Goal: Task Accomplishment & Management: Manage account settings

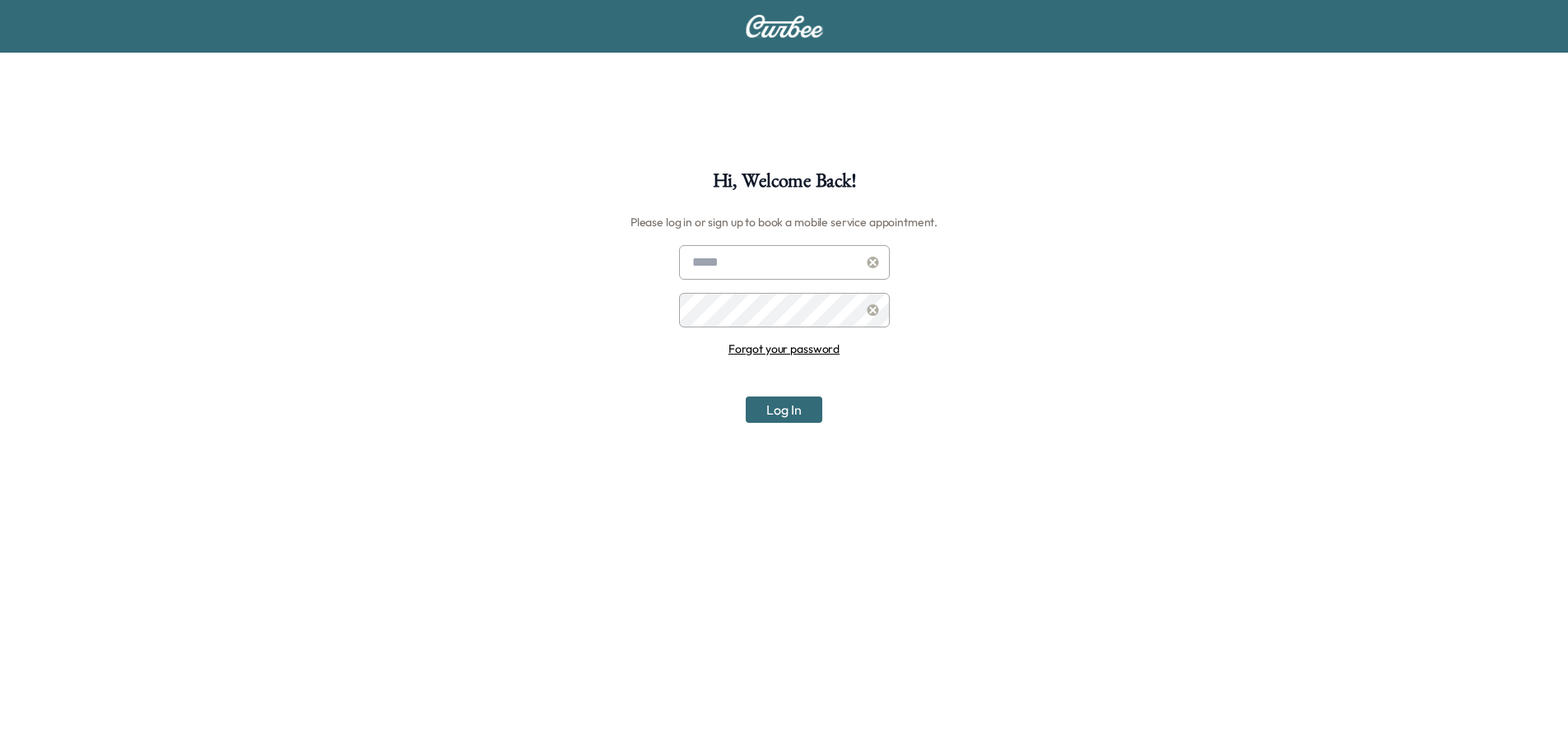
type input "**********"
click at [768, 413] on button "Log In" at bounding box center [784, 410] width 77 height 26
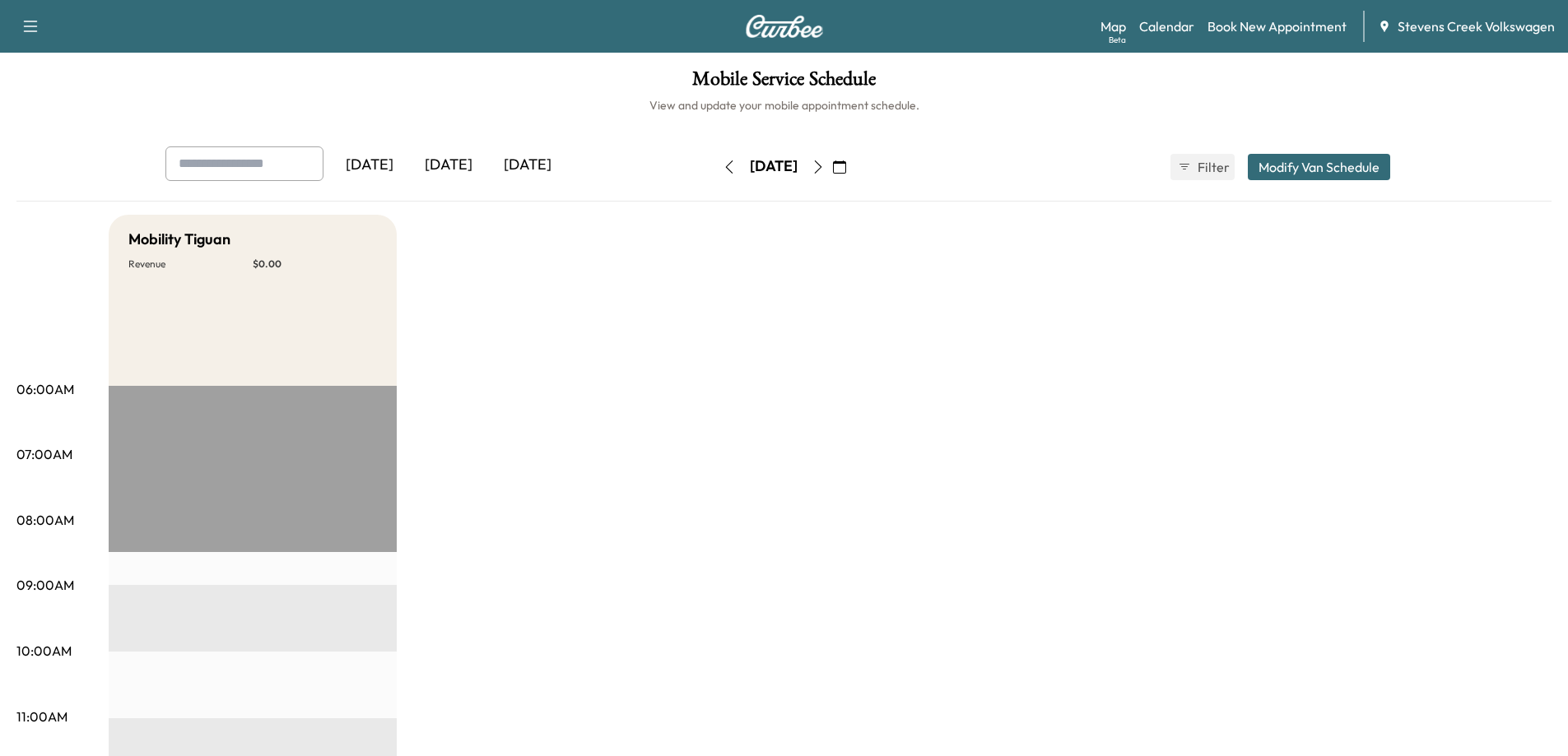
click at [832, 174] on button "button" at bounding box center [817, 167] width 28 height 26
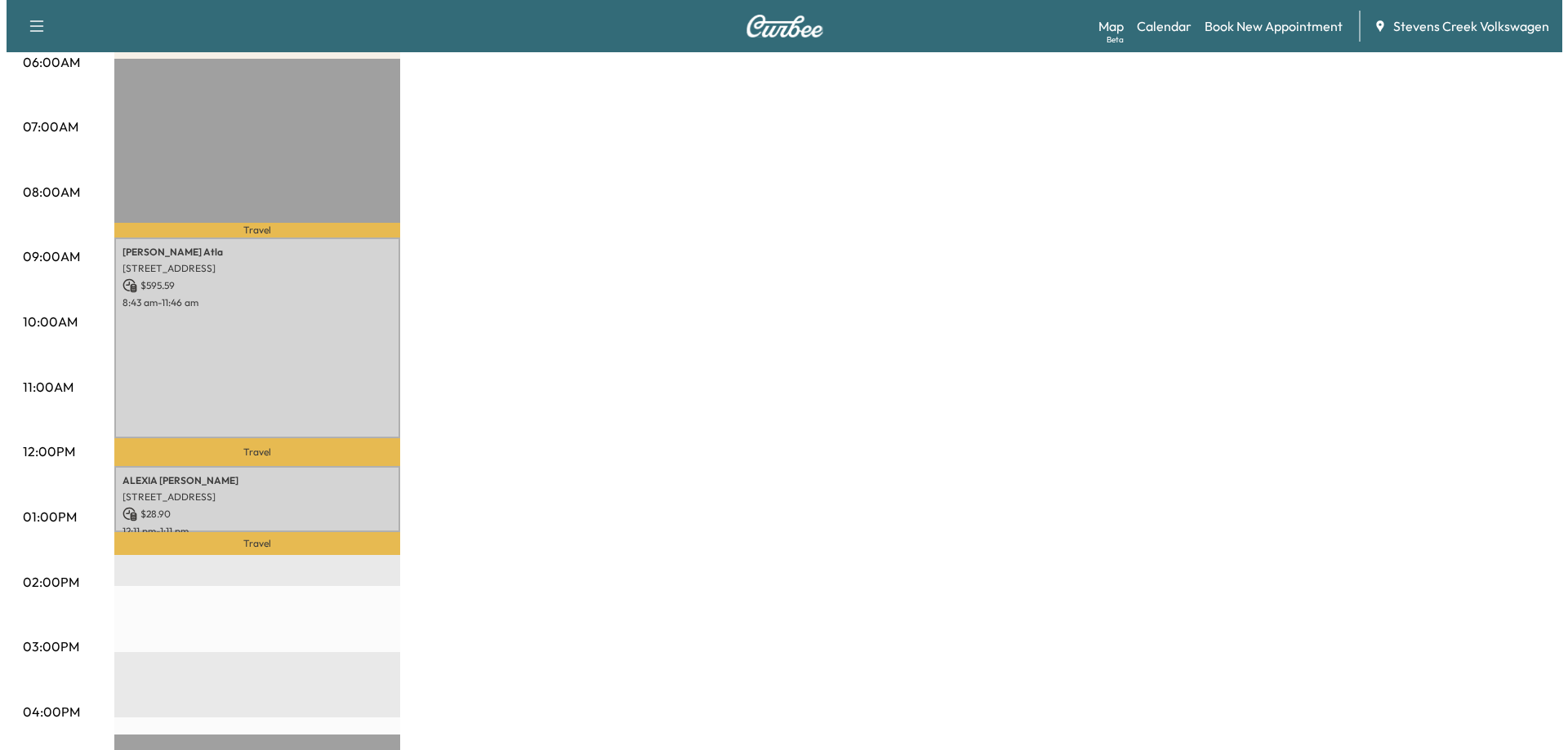
scroll to position [326, 0]
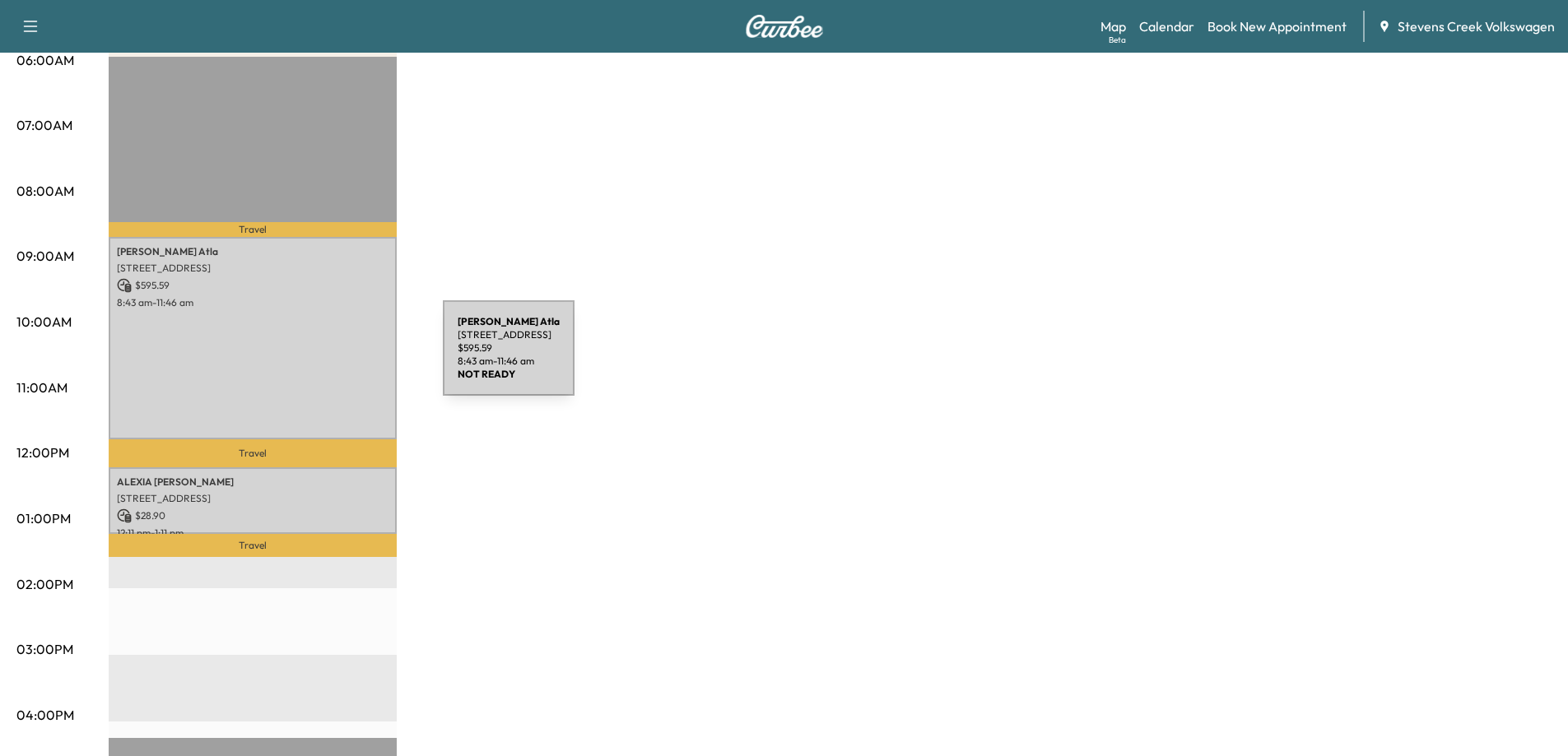
click at [319, 358] on div "[PERSON_NAME] Atla [STREET_ADDRESS] $ 595.59 8:43 am - 11:46 am" at bounding box center [252, 338] width 288 height 203
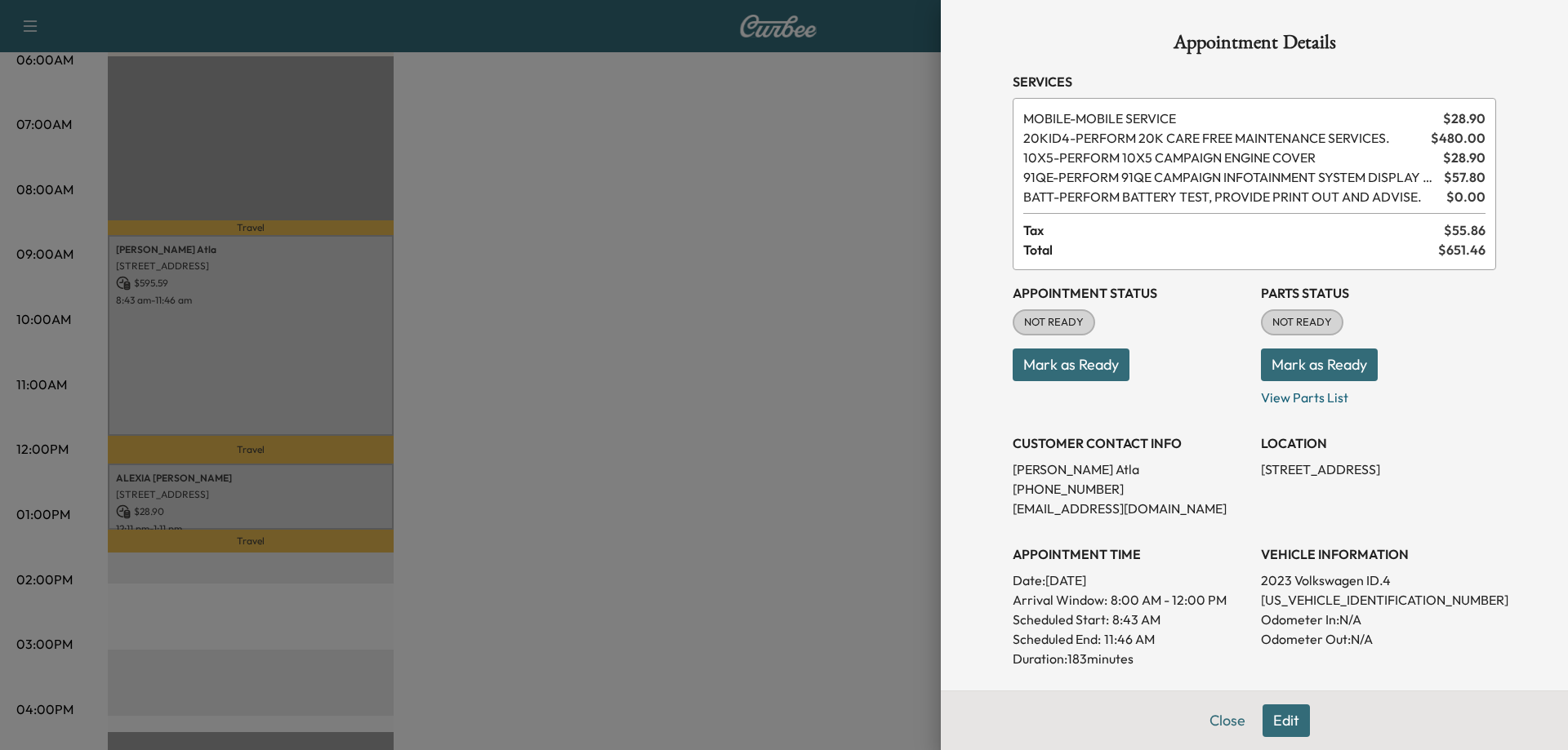
click at [491, 351] on div at bounding box center [784, 375] width 1568 height 750
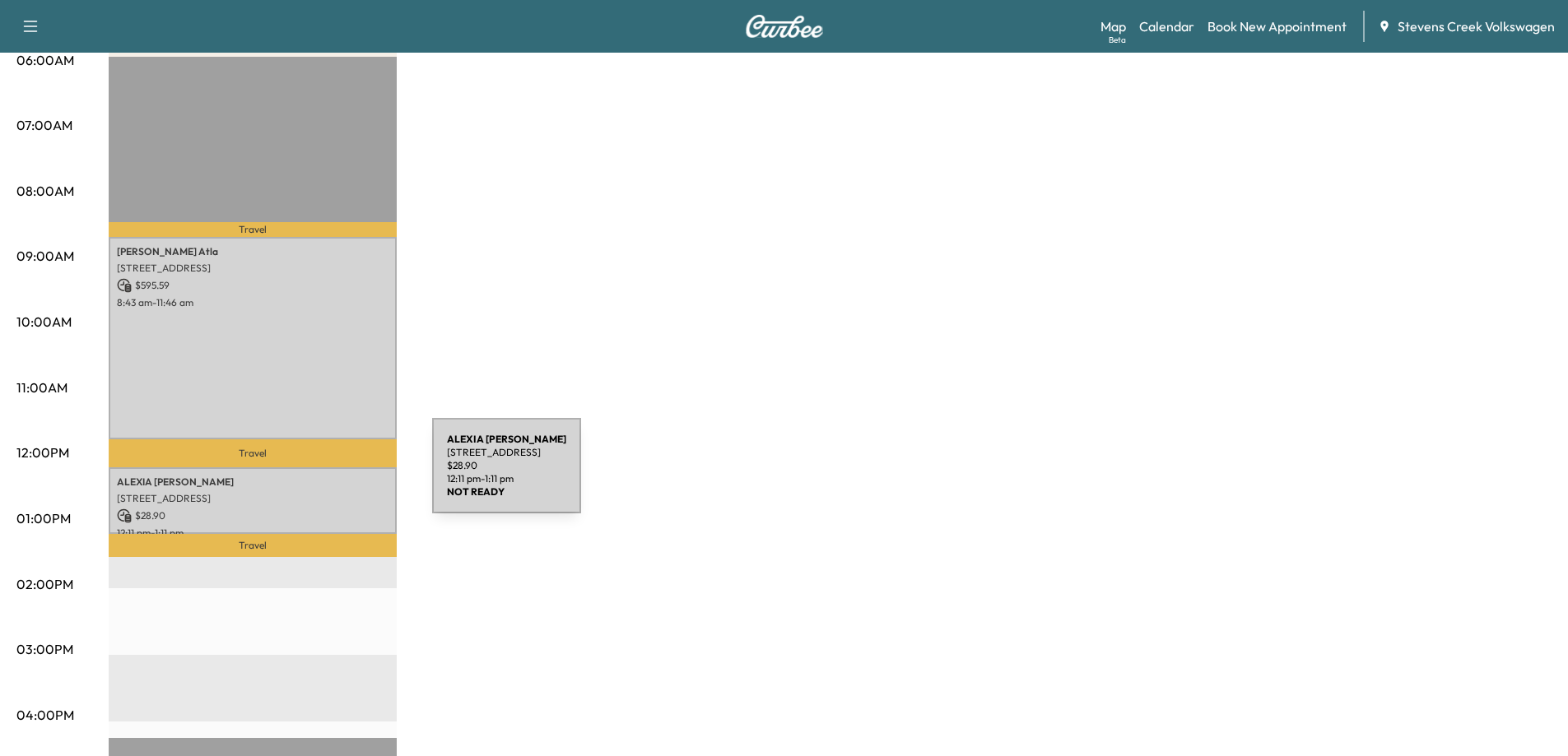
click at [308, 478] on p "[PERSON_NAME]" at bounding box center [252, 482] width 272 height 14
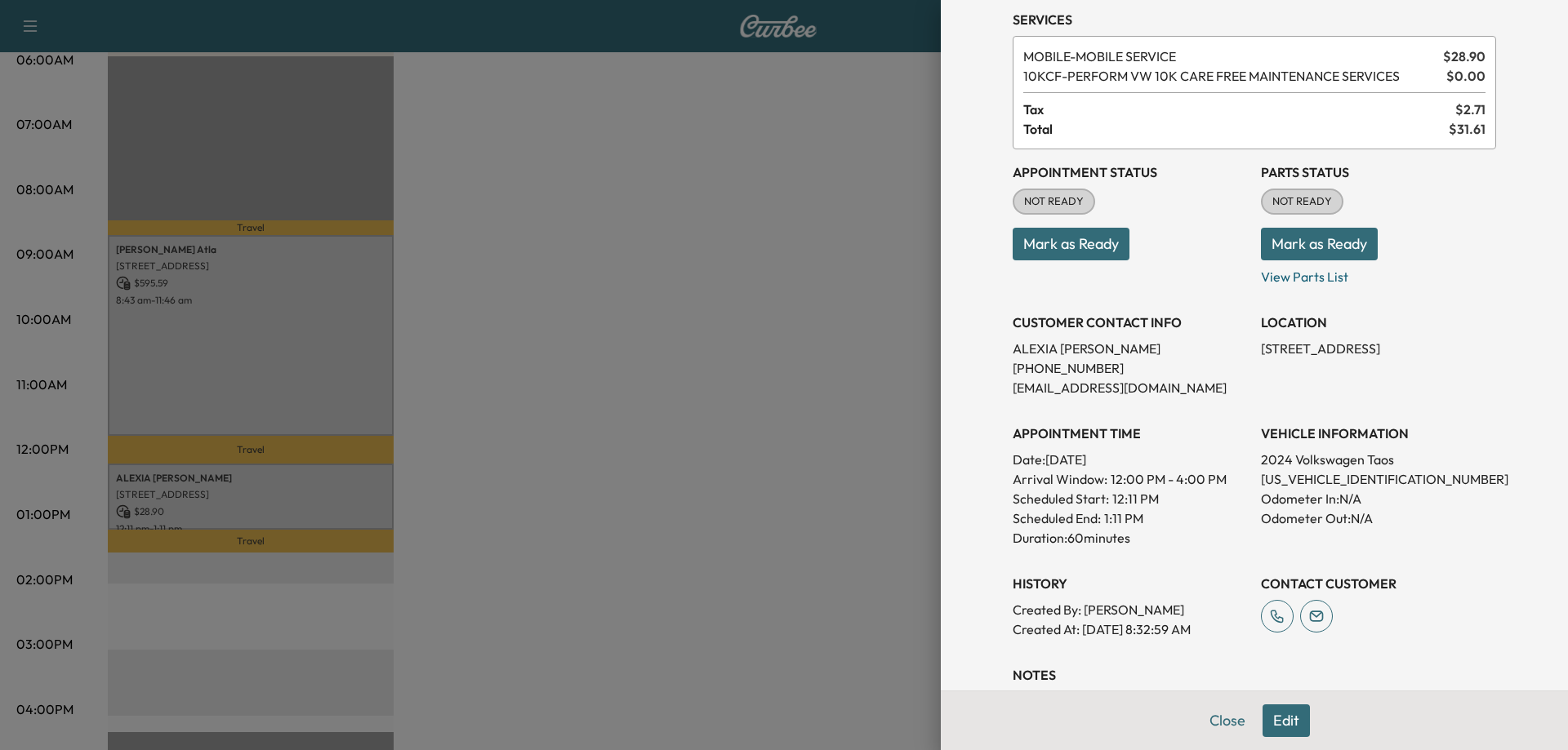
scroll to position [249, 0]
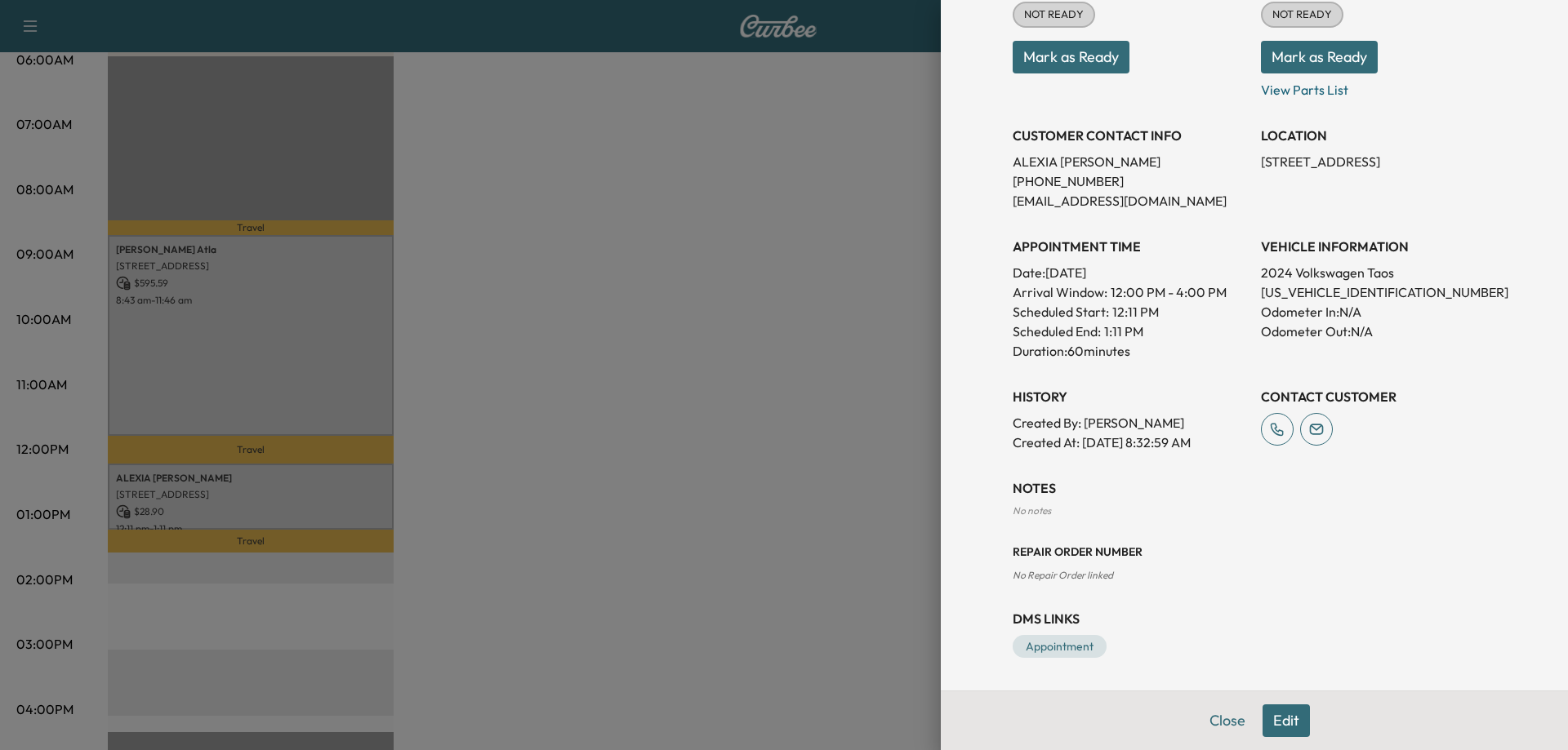
click at [1355, 291] on p "[US_VEHICLE_IDENTIFICATION_NUMBER]" at bounding box center [1378, 292] width 235 height 19
copy p "[US_VEHICLE_IDENTIFICATION_NUMBER]"
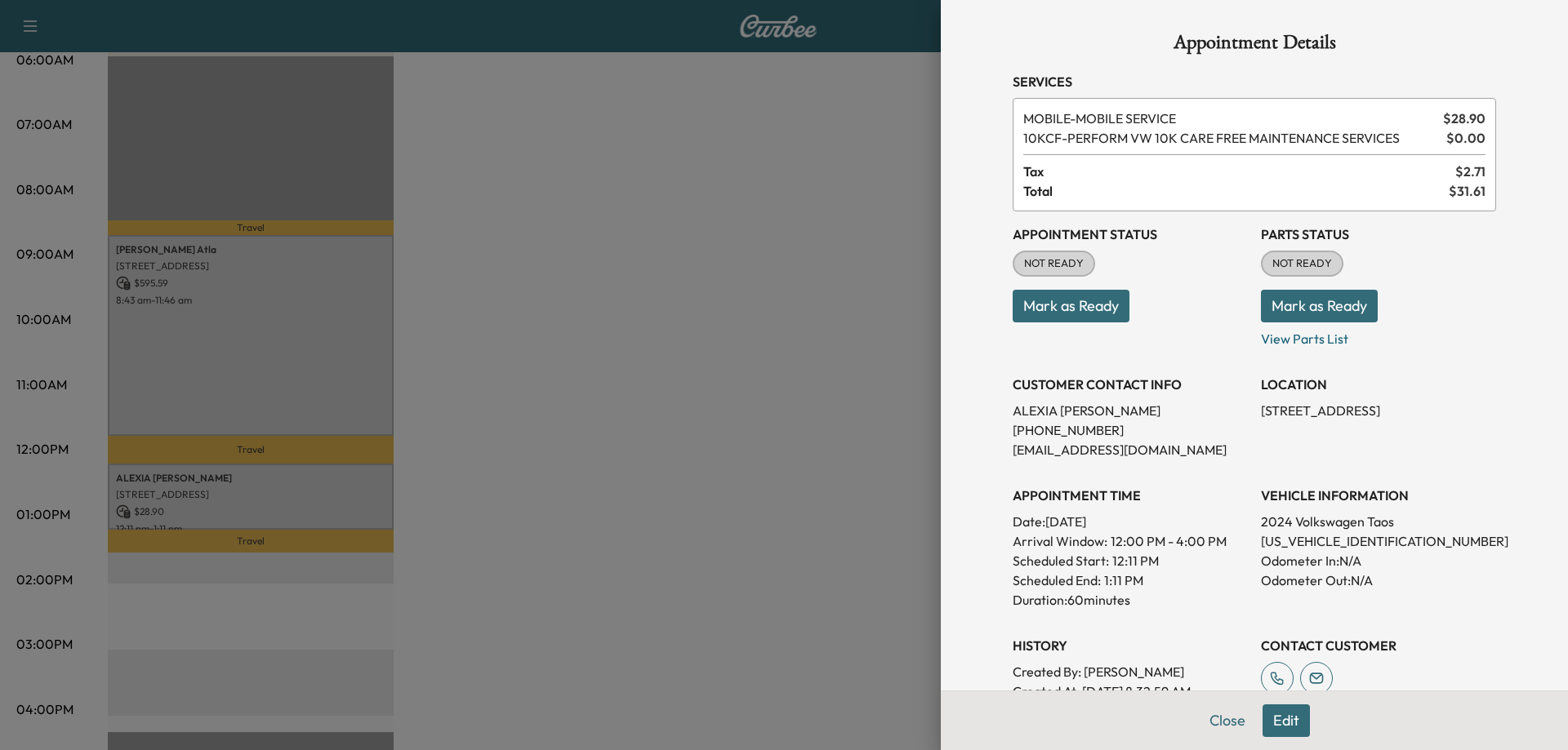
click at [777, 347] on div at bounding box center [784, 375] width 1568 height 750
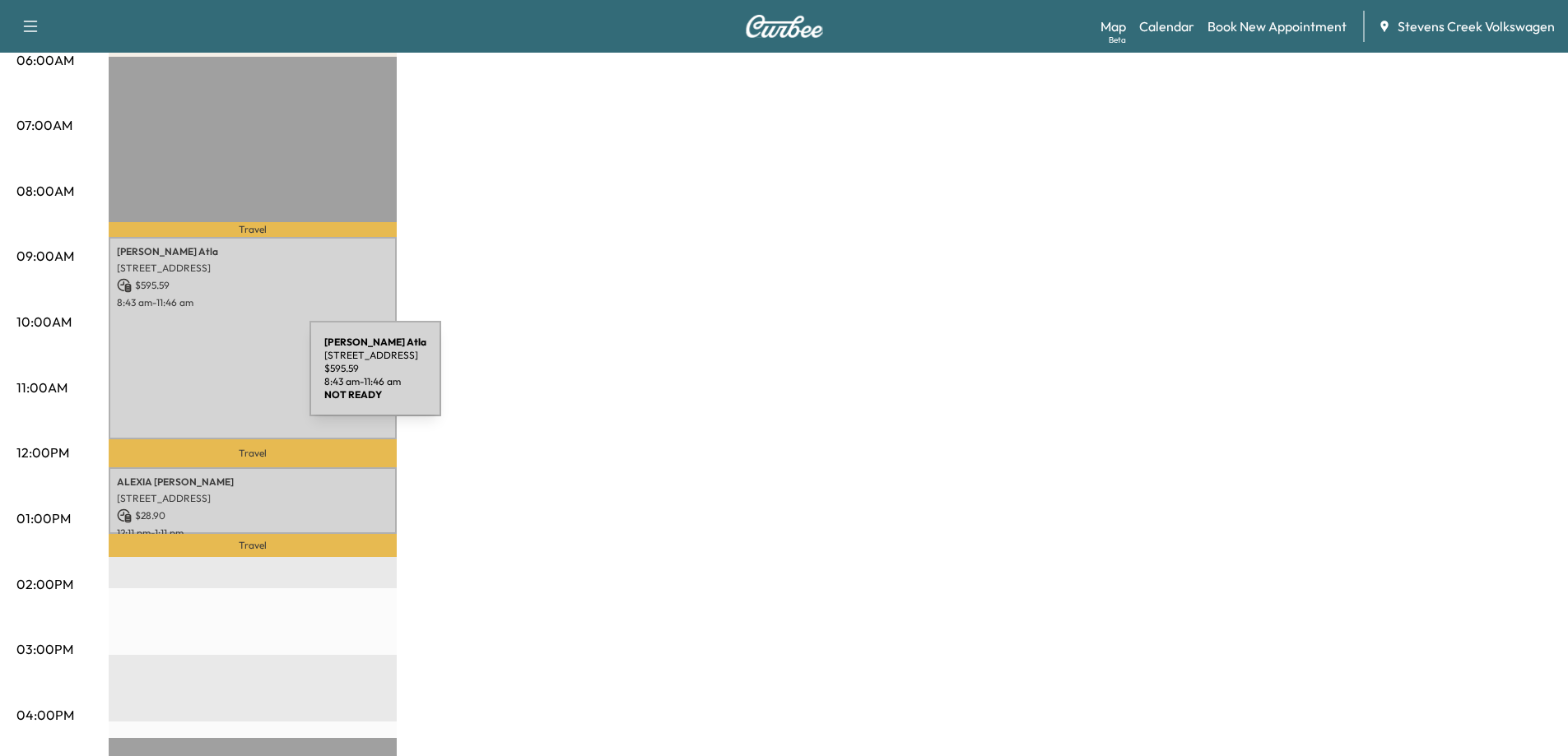
click at [189, 370] on div "[PERSON_NAME] Atla [STREET_ADDRESS] $ 595.59 8:43 am - 11:46 am" at bounding box center [252, 338] width 288 height 203
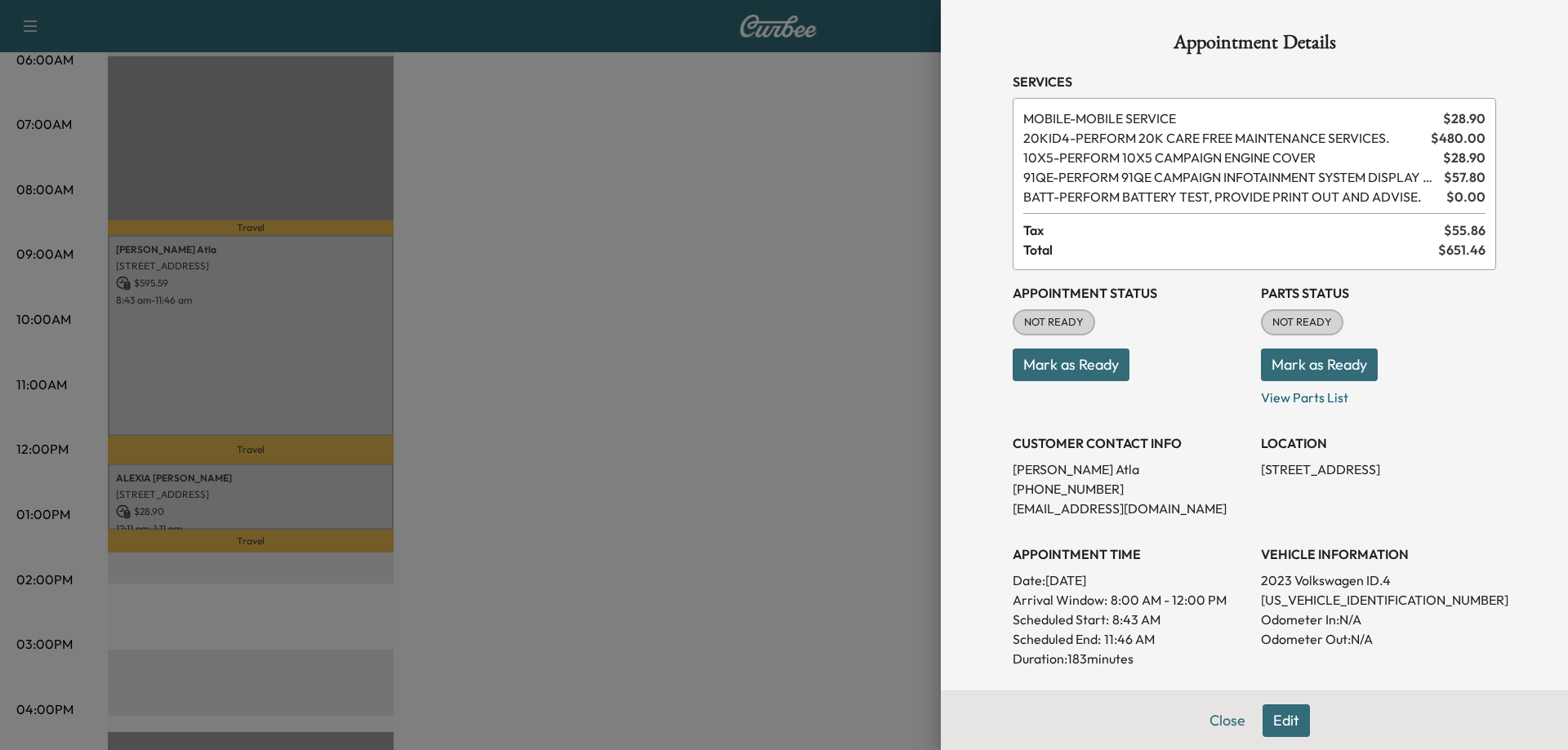
click at [1289, 600] on p "[US_VEHICLE_IDENTIFICATION_NUMBER]" at bounding box center [1378, 600] width 235 height 19
copy p "[US_VEHICLE_IDENTIFICATION_NUMBER]"
click at [471, 311] on div at bounding box center [784, 375] width 1568 height 750
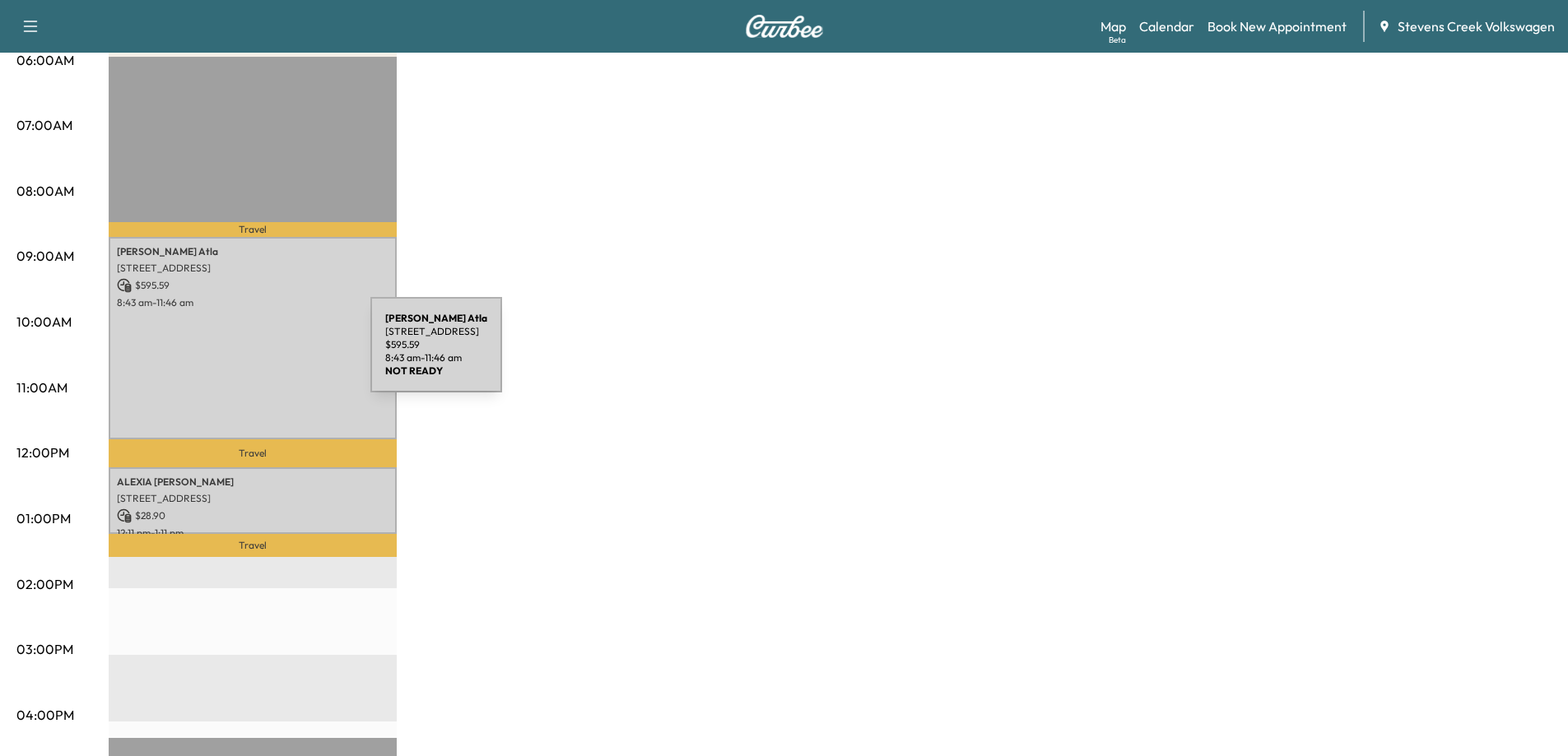
click at [247, 355] on div "[PERSON_NAME] Atla [STREET_ADDRESS] $ 595.59 8:43 am - 11:46 am" at bounding box center [252, 338] width 288 height 203
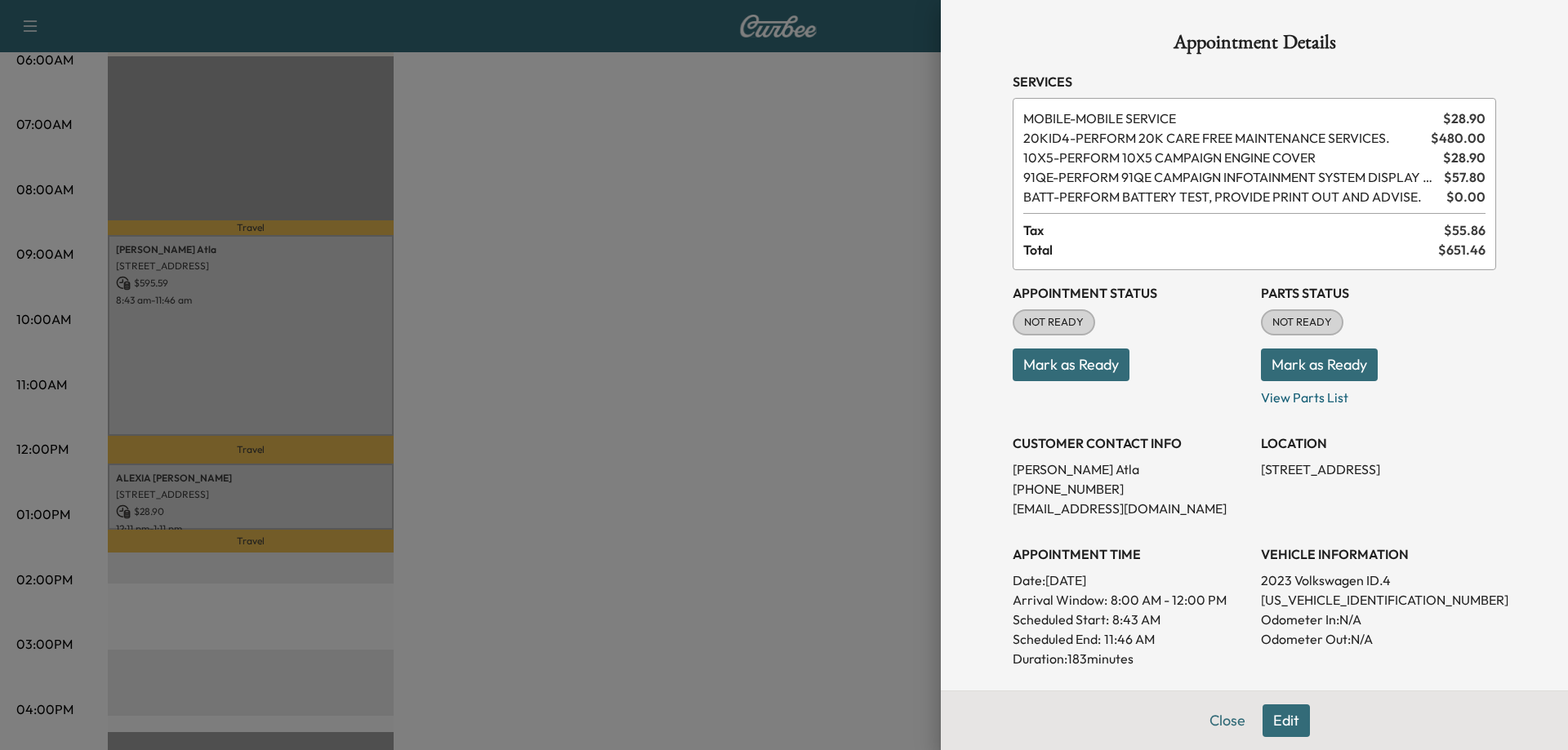
click at [642, 287] on div at bounding box center [784, 375] width 1568 height 750
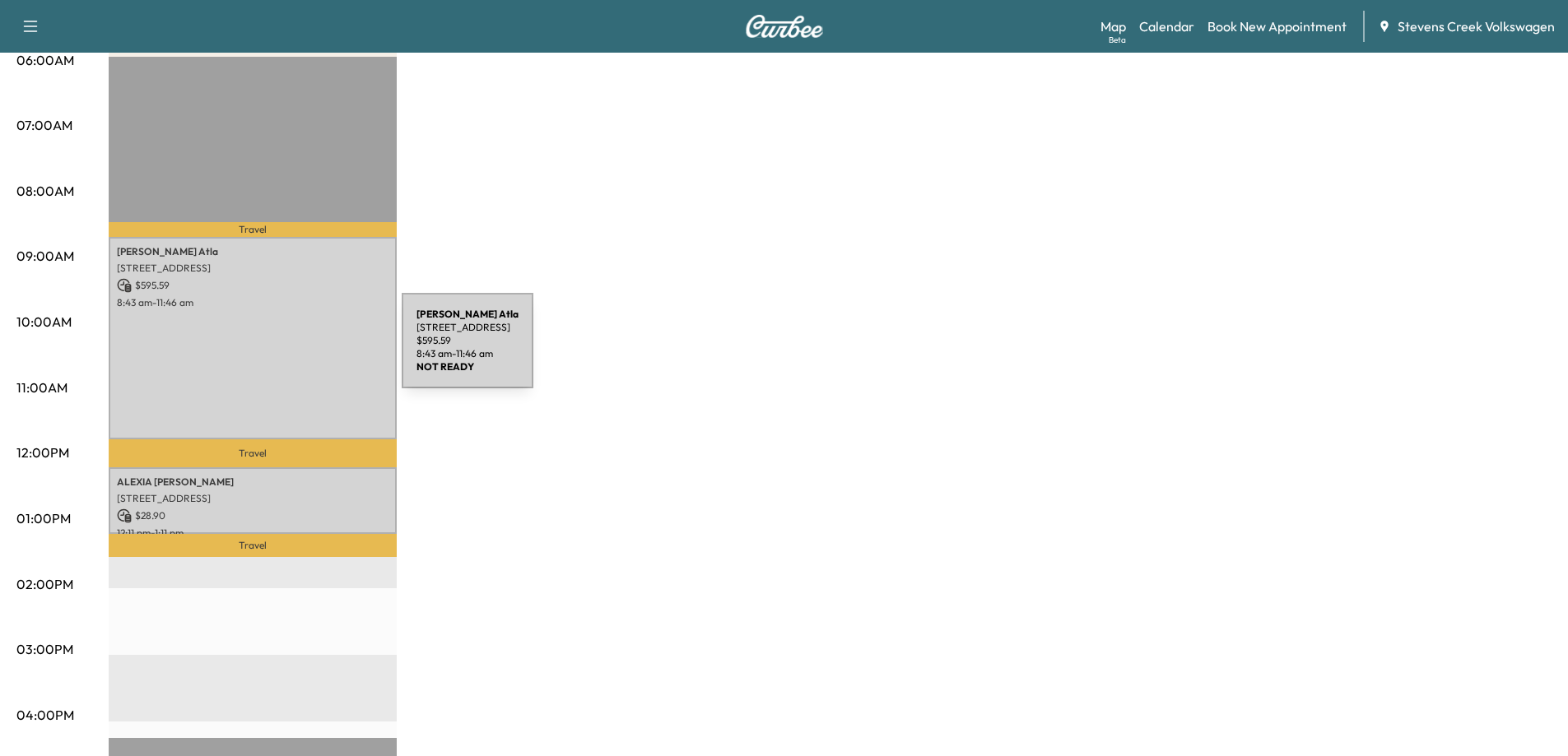
click at [278, 350] on div "[PERSON_NAME] Atla [STREET_ADDRESS] $ 595.59 8:43 am - 11:46 am" at bounding box center [252, 338] width 288 height 203
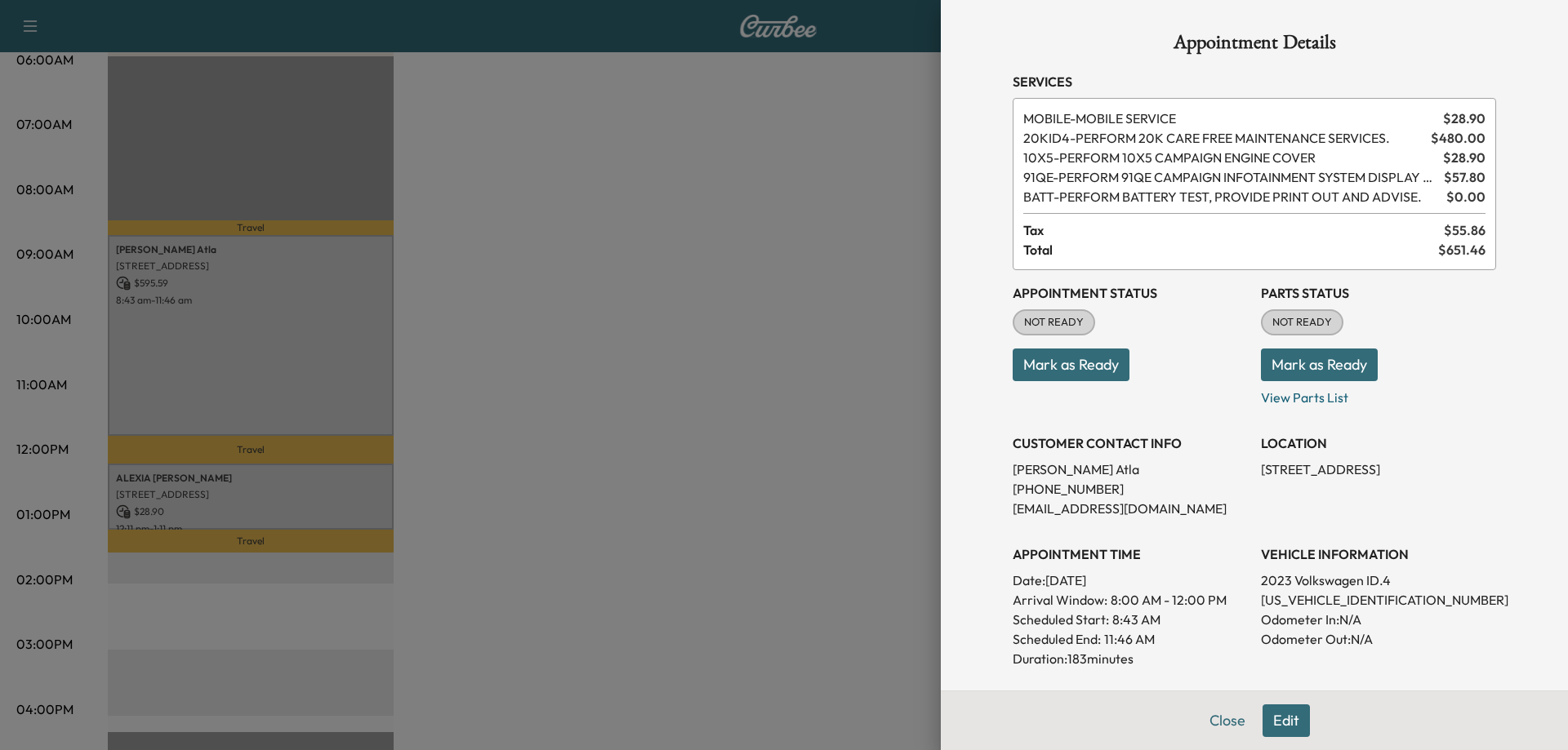
click at [823, 295] on div at bounding box center [784, 375] width 1568 height 750
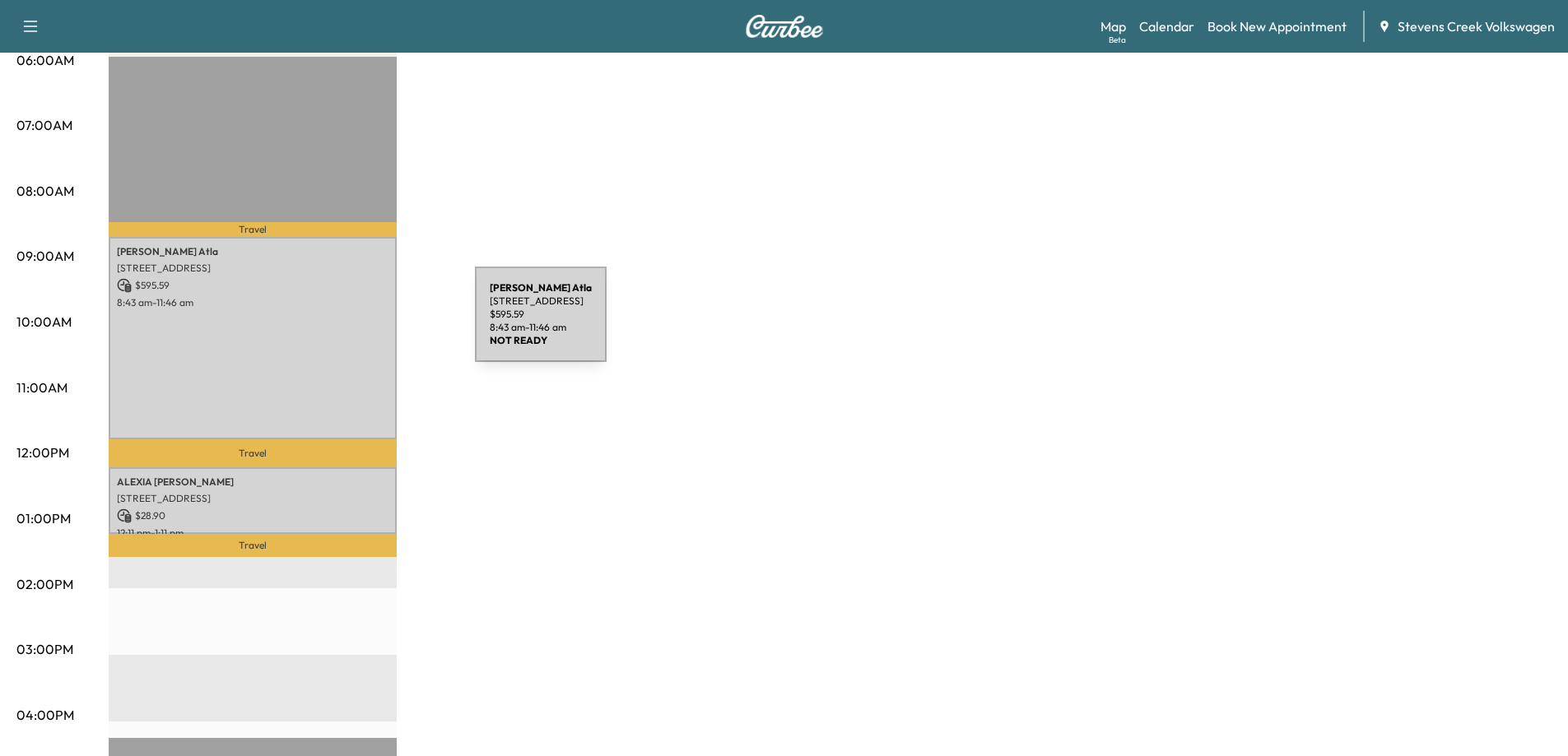
click at [344, 321] on div "[PERSON_NAME] Atla [STREET_ADDRESS] $ 595.59 8:43 am - 11:46 am" at bounding box center [252, 338] width 288 height 203
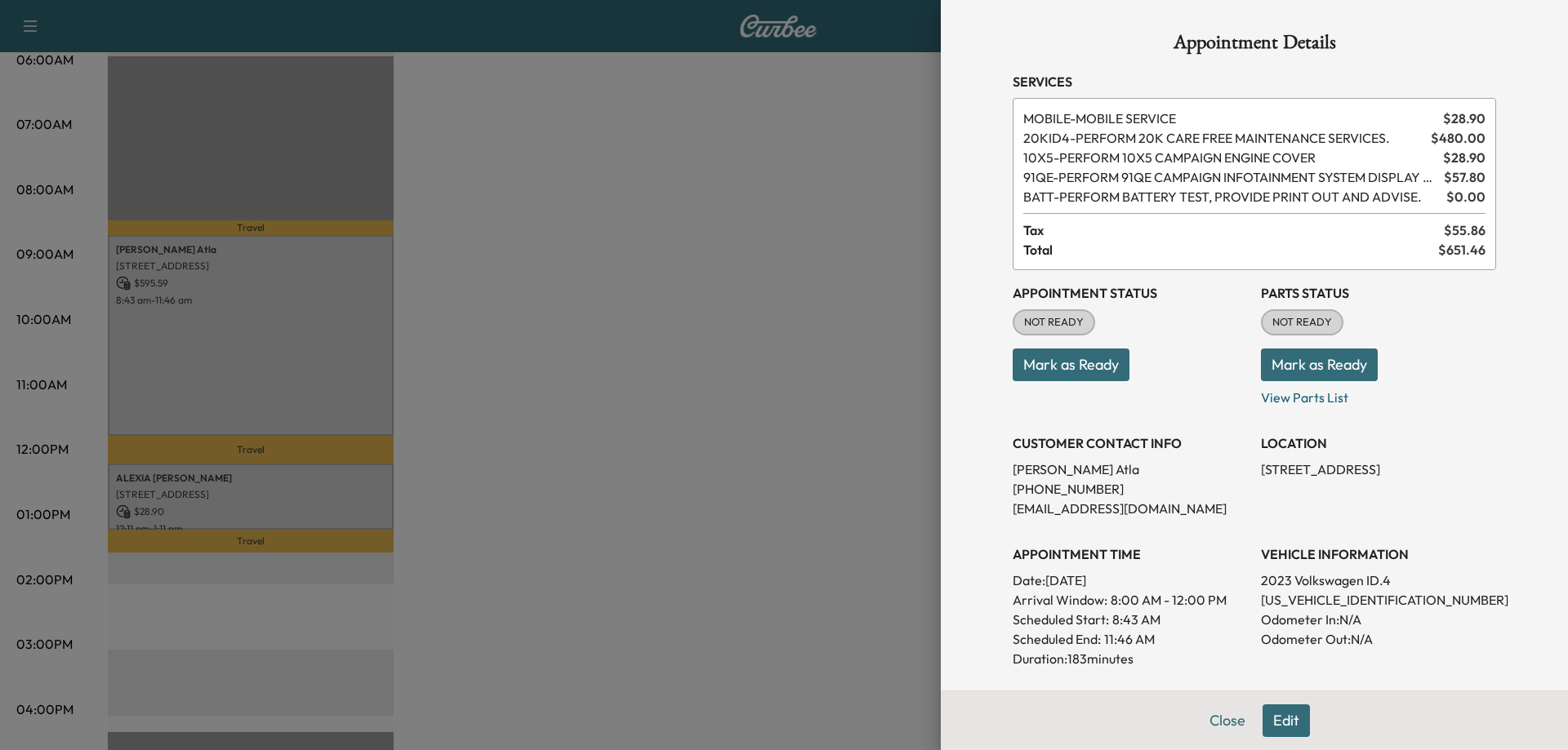
click at [732, 362] on div at bounding box center [784, 375] width 1568 height 750
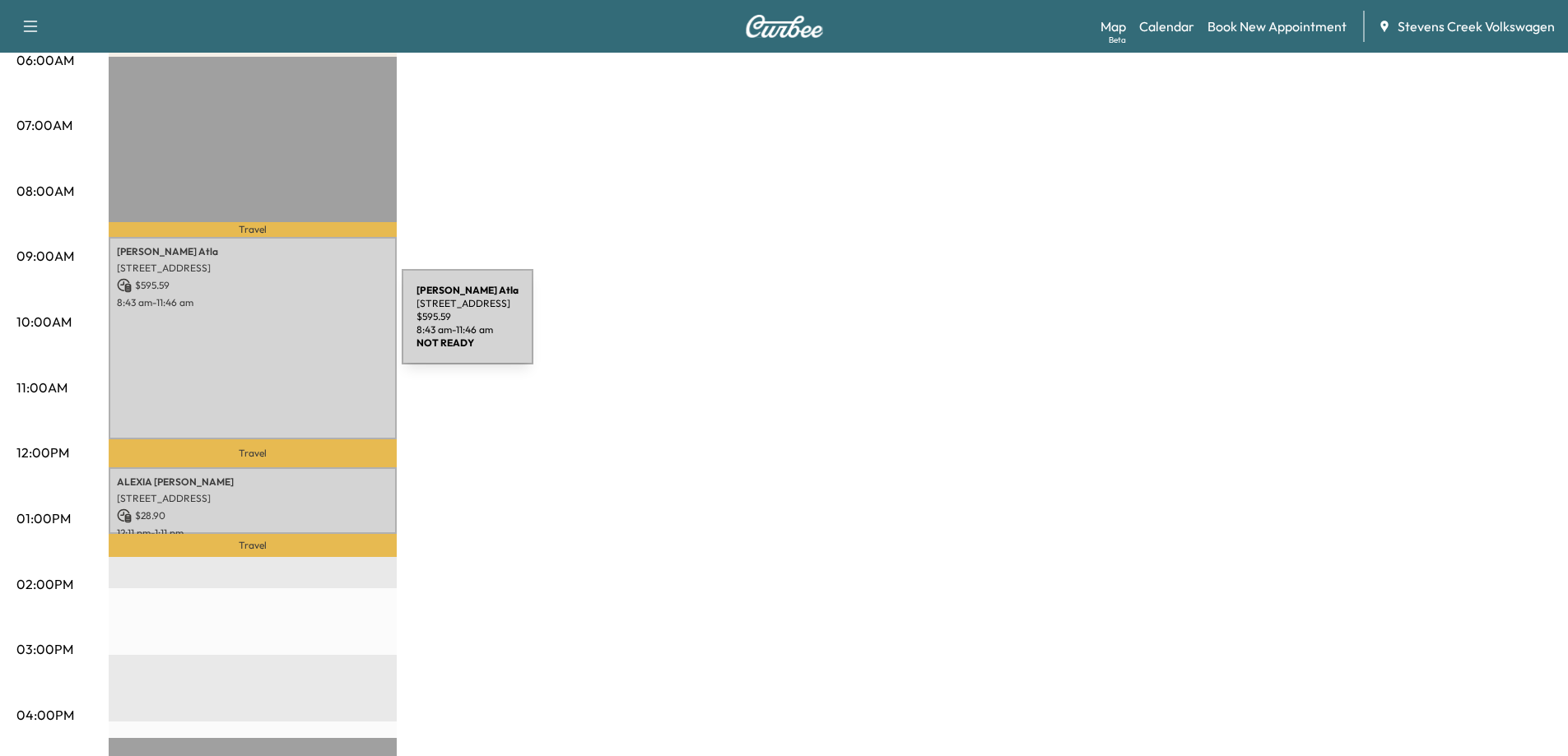
click at [279, 327] on div "[PERSON_NAME] Atla [STREET_ADDRESS] $ 595.59 8:43 am - 11:46 am" at bounding box center [252, 338] width 288 height 203
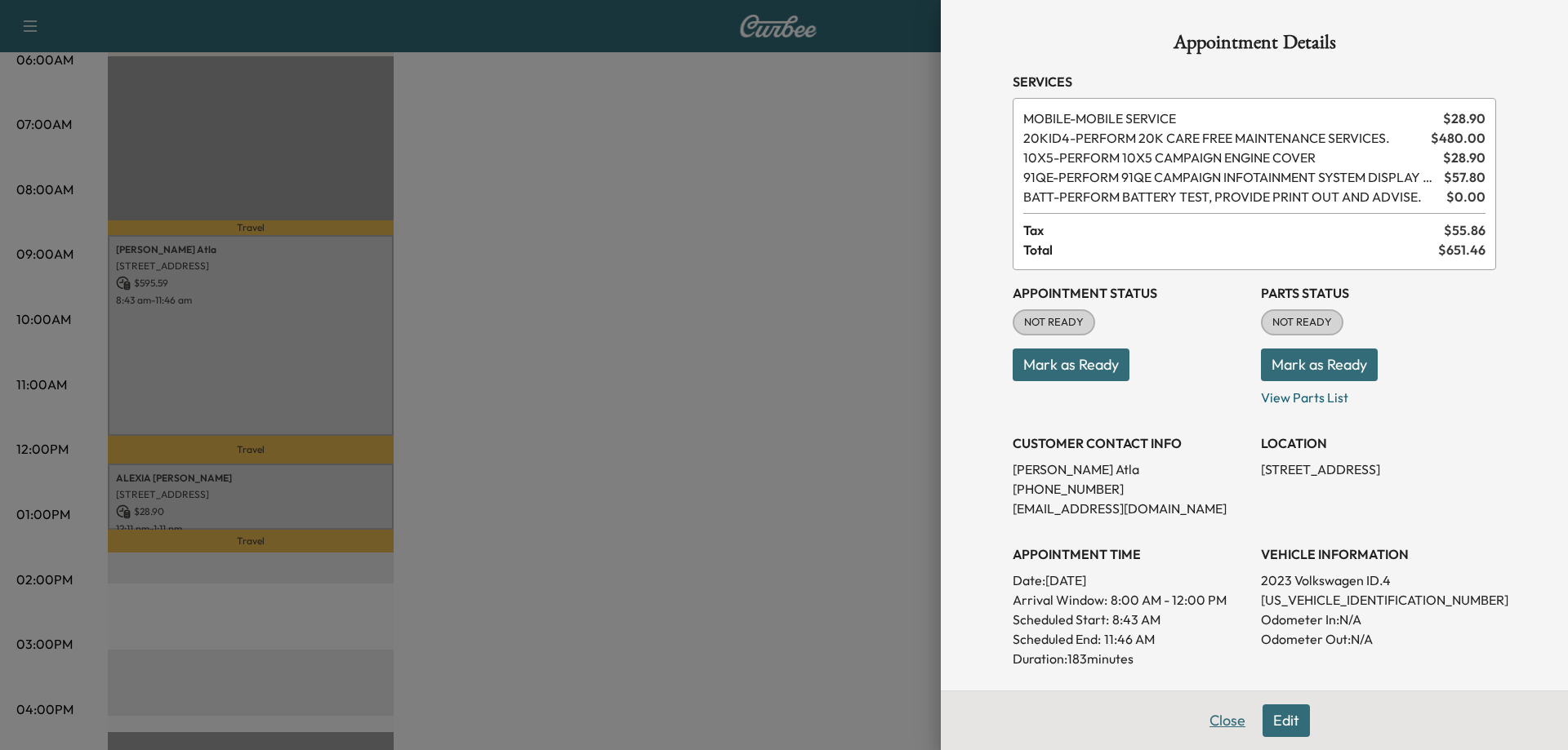
click at [1210, 715] on button "Close" at bounding box center [1227, 721] width 57 height 33
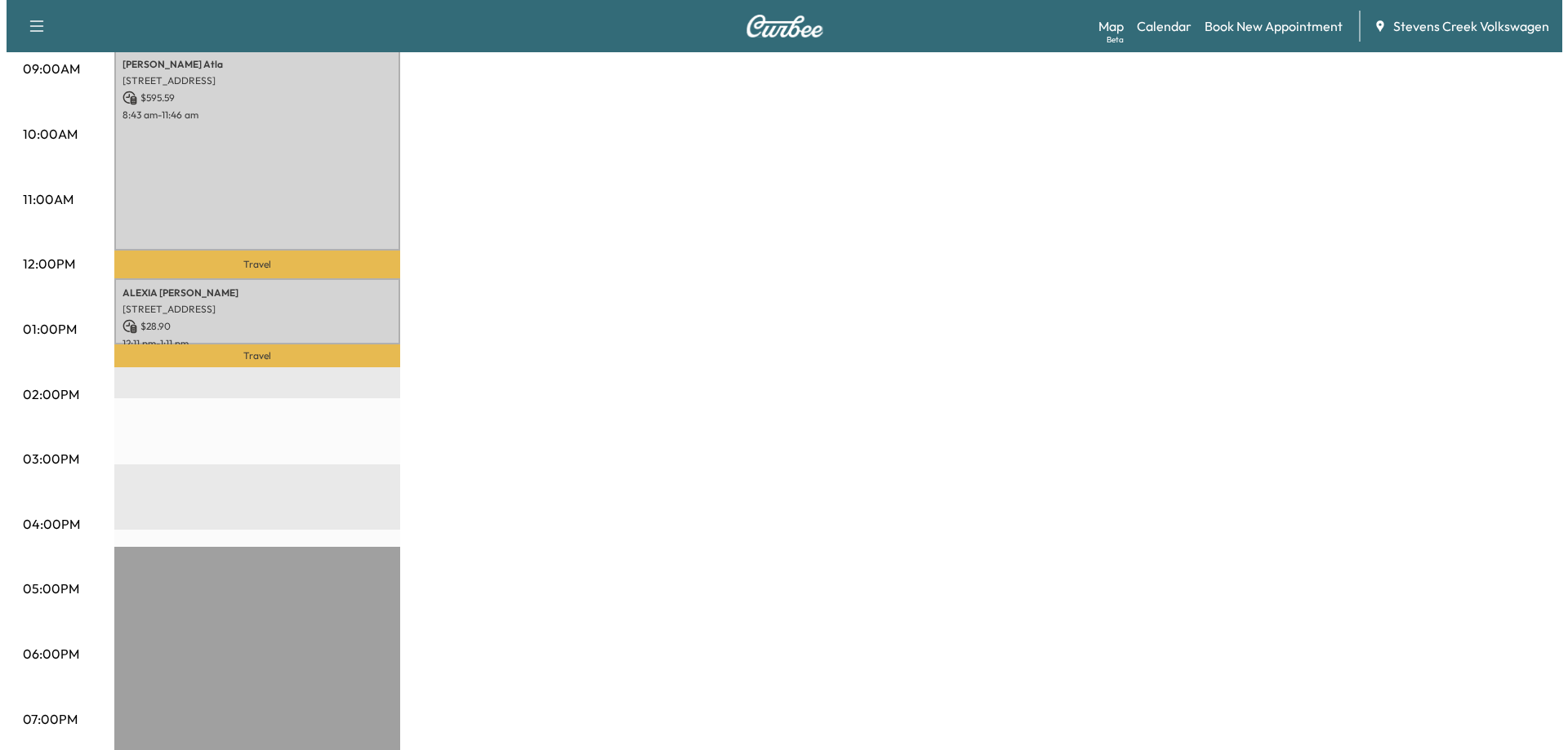
scroll to position [296, 0]
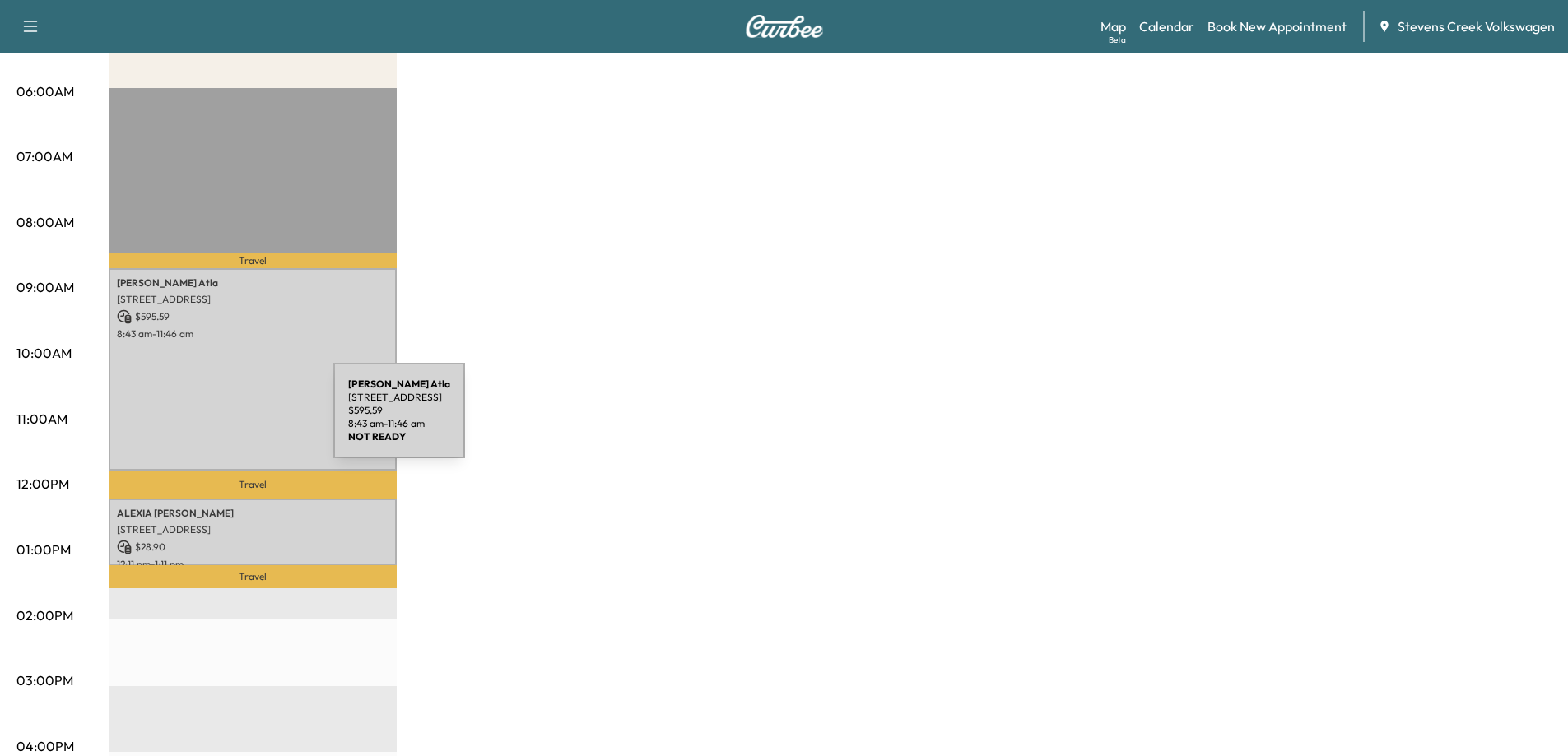
click at [210, 420] on div "[PERSON_NAME] Atla [STREET_ADDRESS] $ 595.59 8:43 am - 11:46 am" at bounding box center [252, 369] width 288 height 203
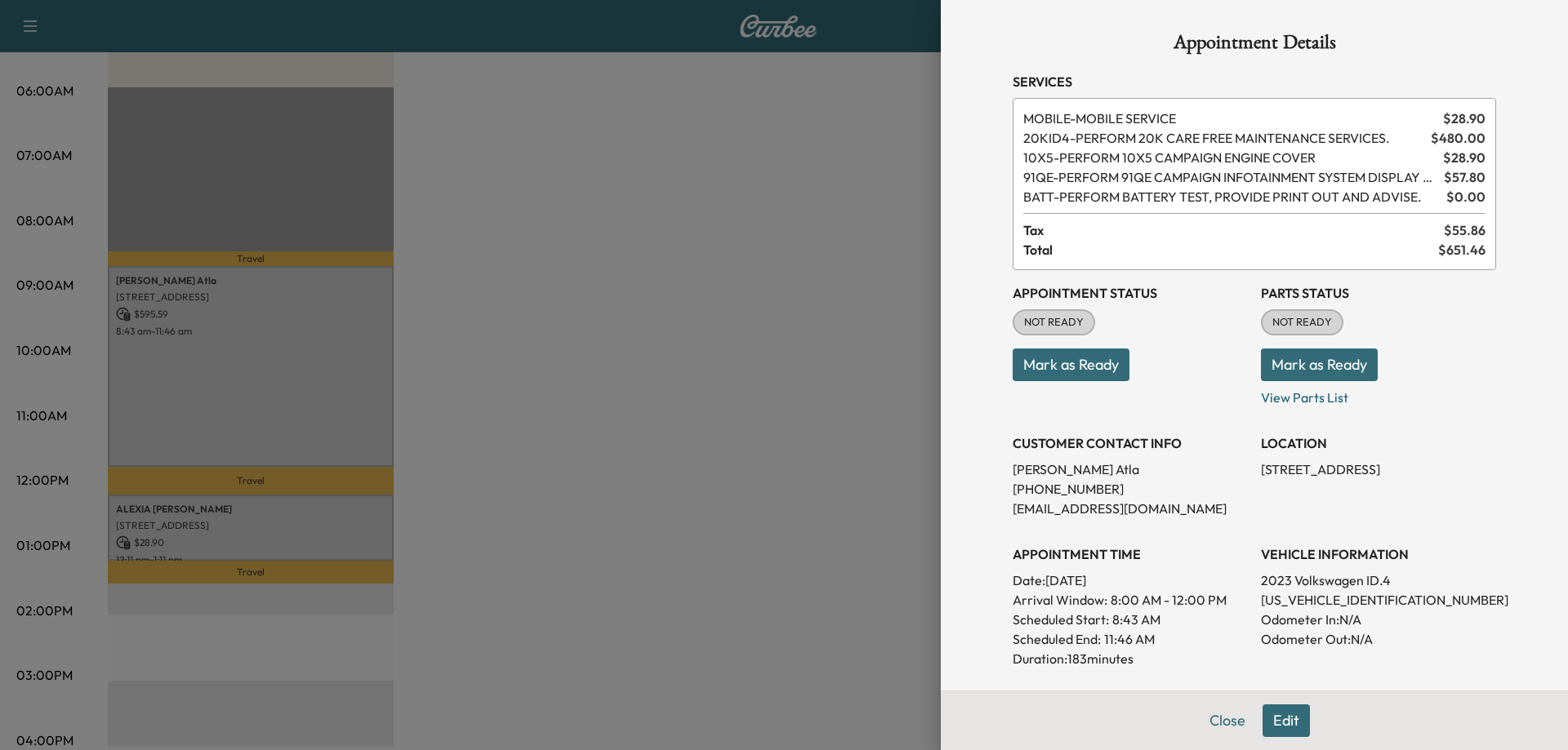
click at [1340, 594] on p "[US_VEHICLE_IDENTIFICATION_NUMBER]" at bounding box center [1378, 600] width 235 height 19
copy p "[US_VEHICLE_IDENTIFICATION_NUMBER]"
click at [1267, 725] on button "Edit" at bounding box center [1286, 721] width 47 height 33
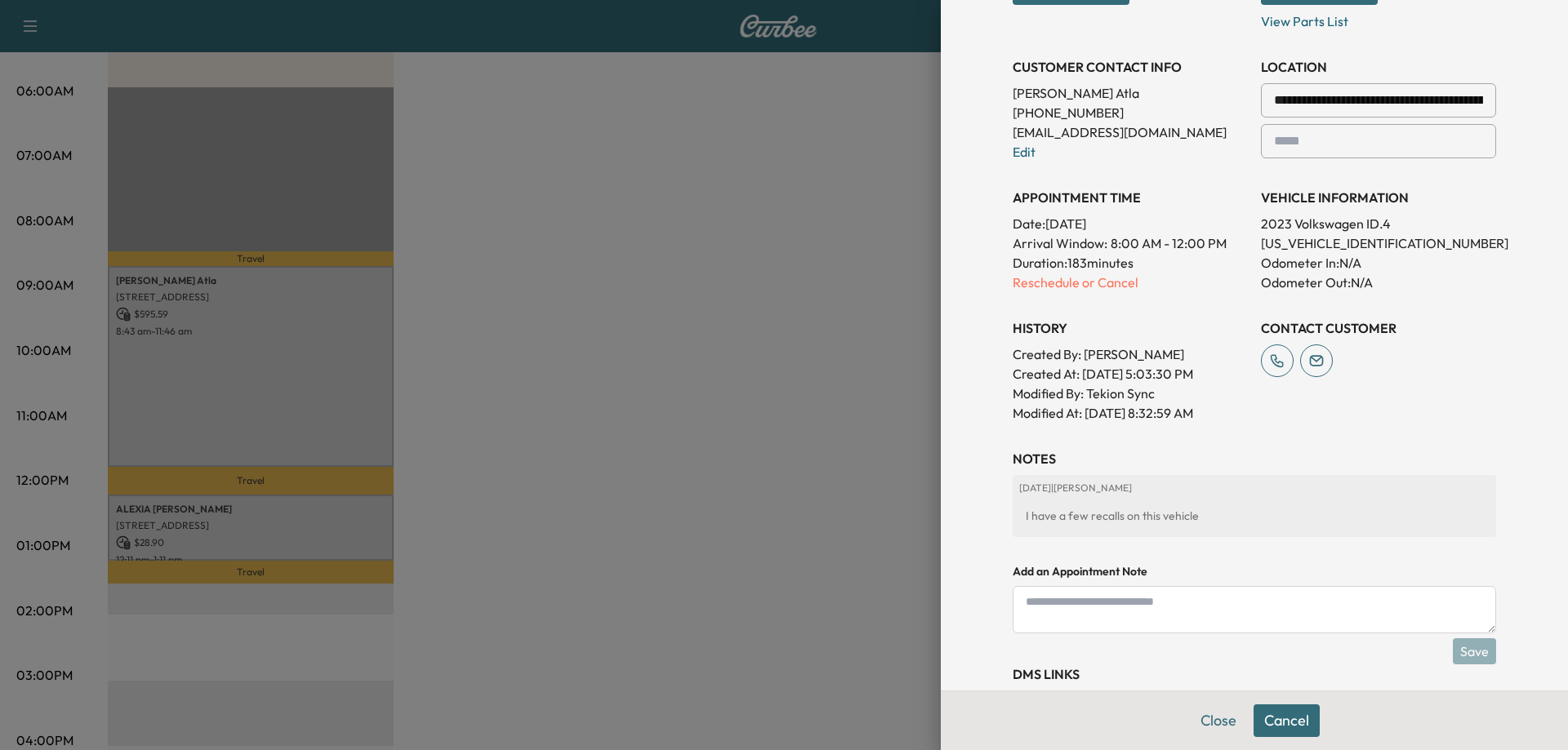
scroll to position [466, 0]
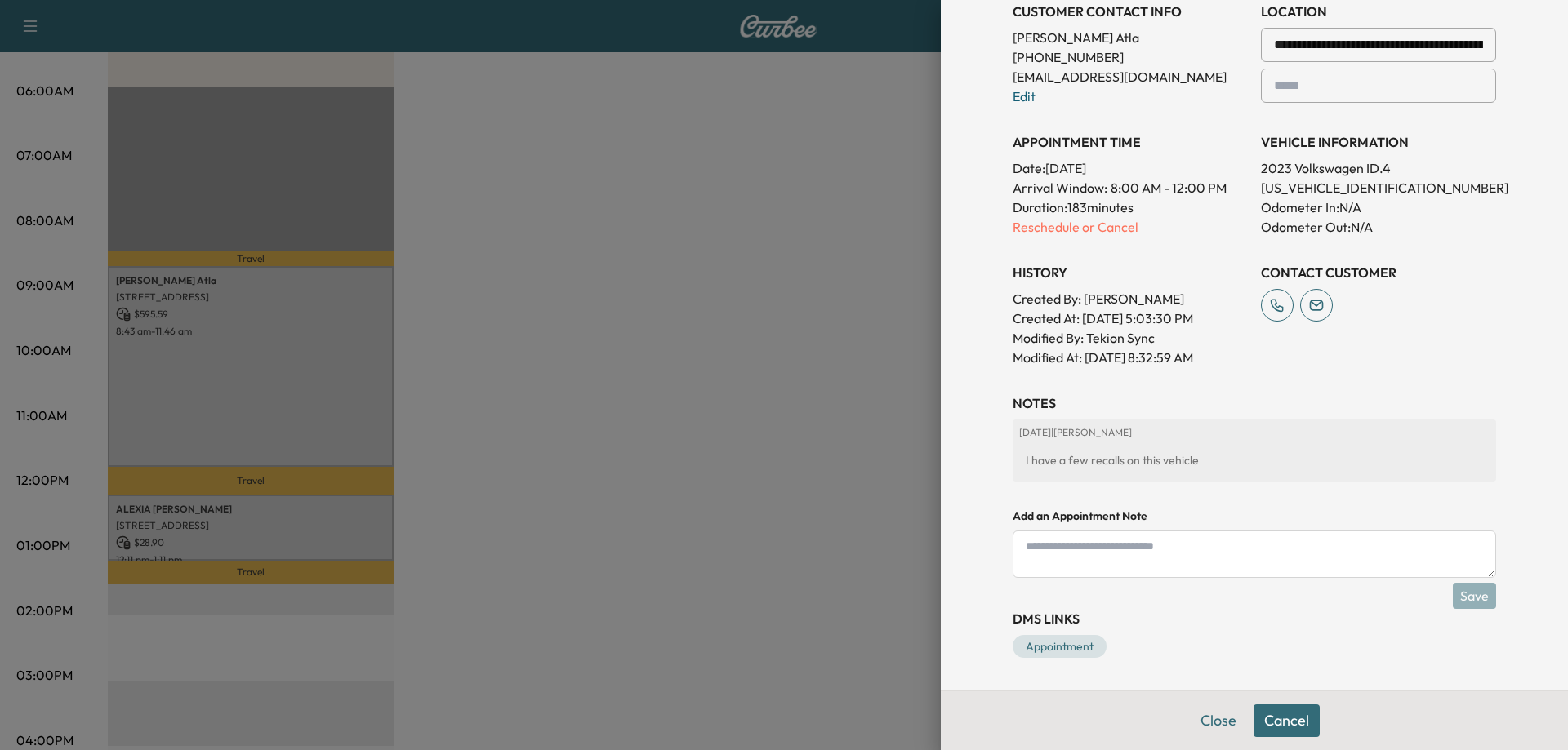
click at [1055, 233] on p "Reschedule or Cancel" at bounding box center [1130, 227] width 235 height 19
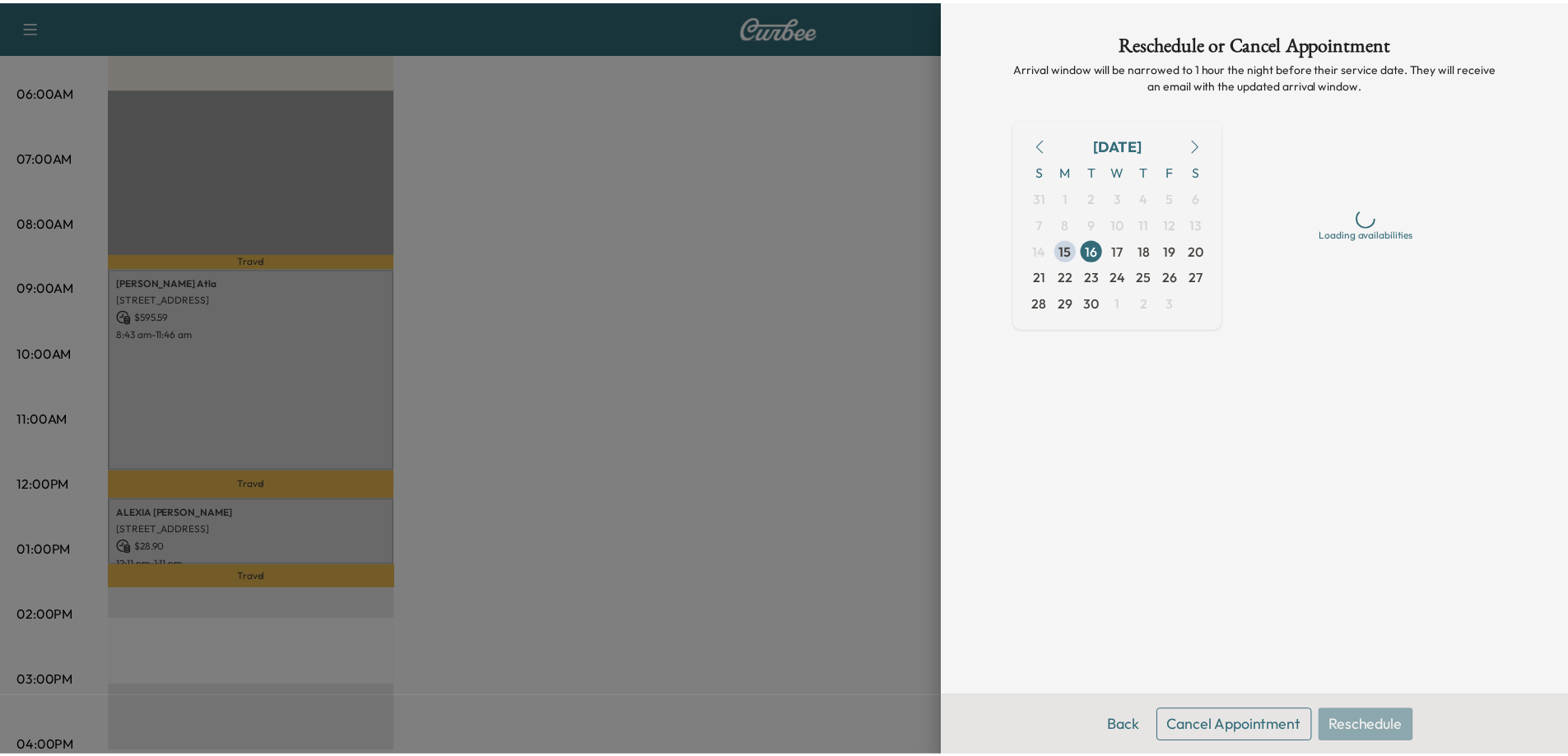
scroll to position [0, 0]
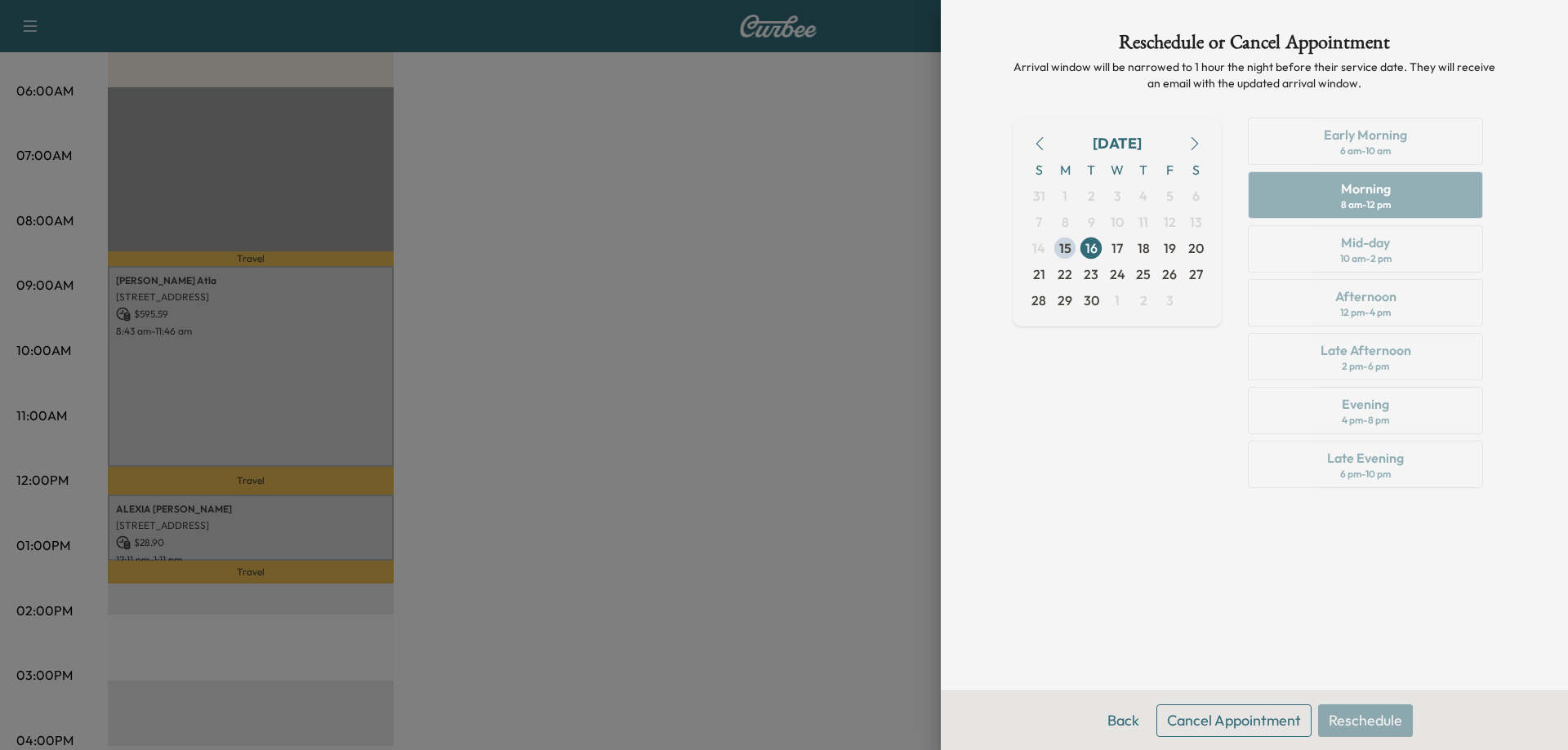
click at [1189, 727] on button "Cancel Appointment" at bounding box center [1233, 721] width 155 height 33
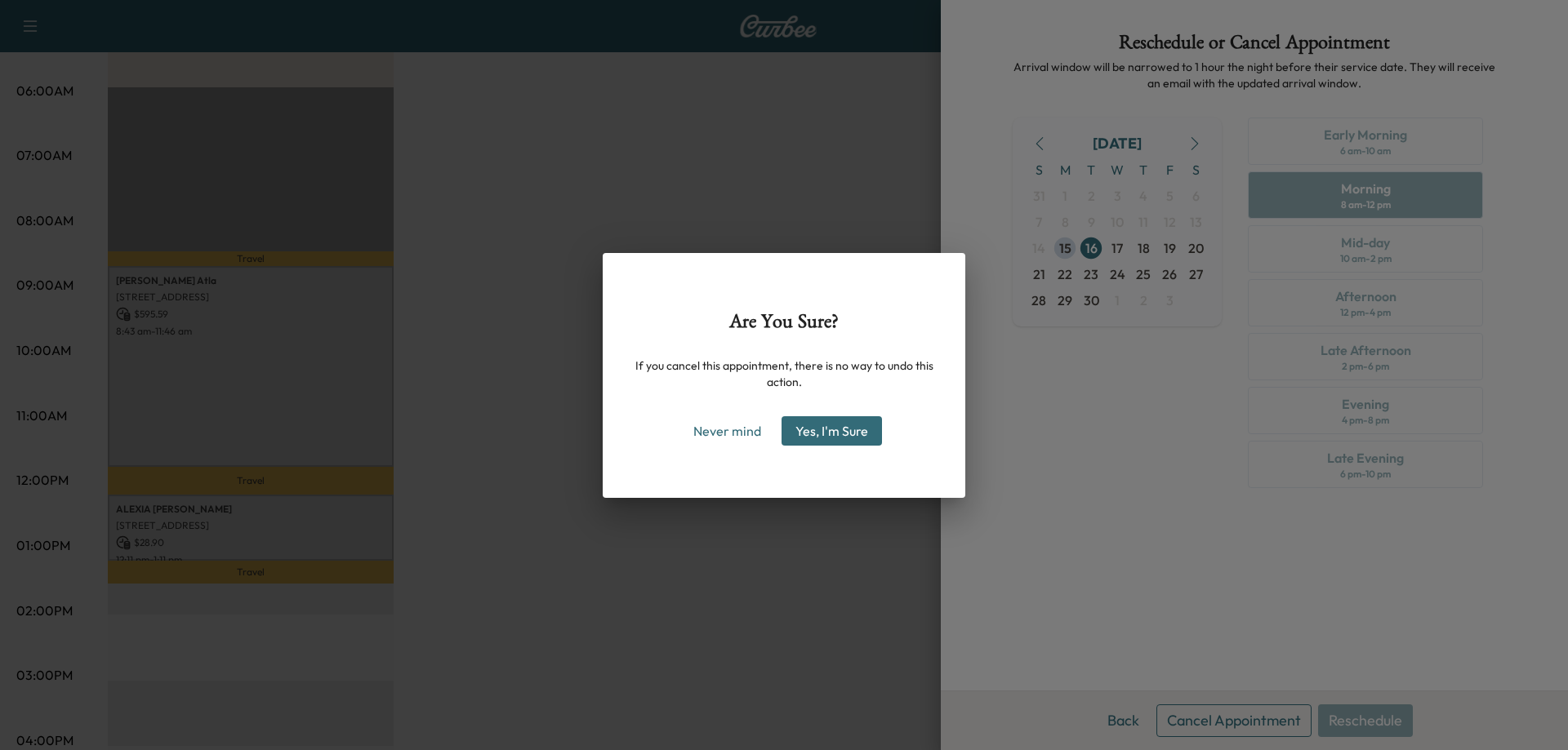
click at [835, 426] on button "Yes, I'm Sure" at bounding box center [831, 430] width 100 height 30
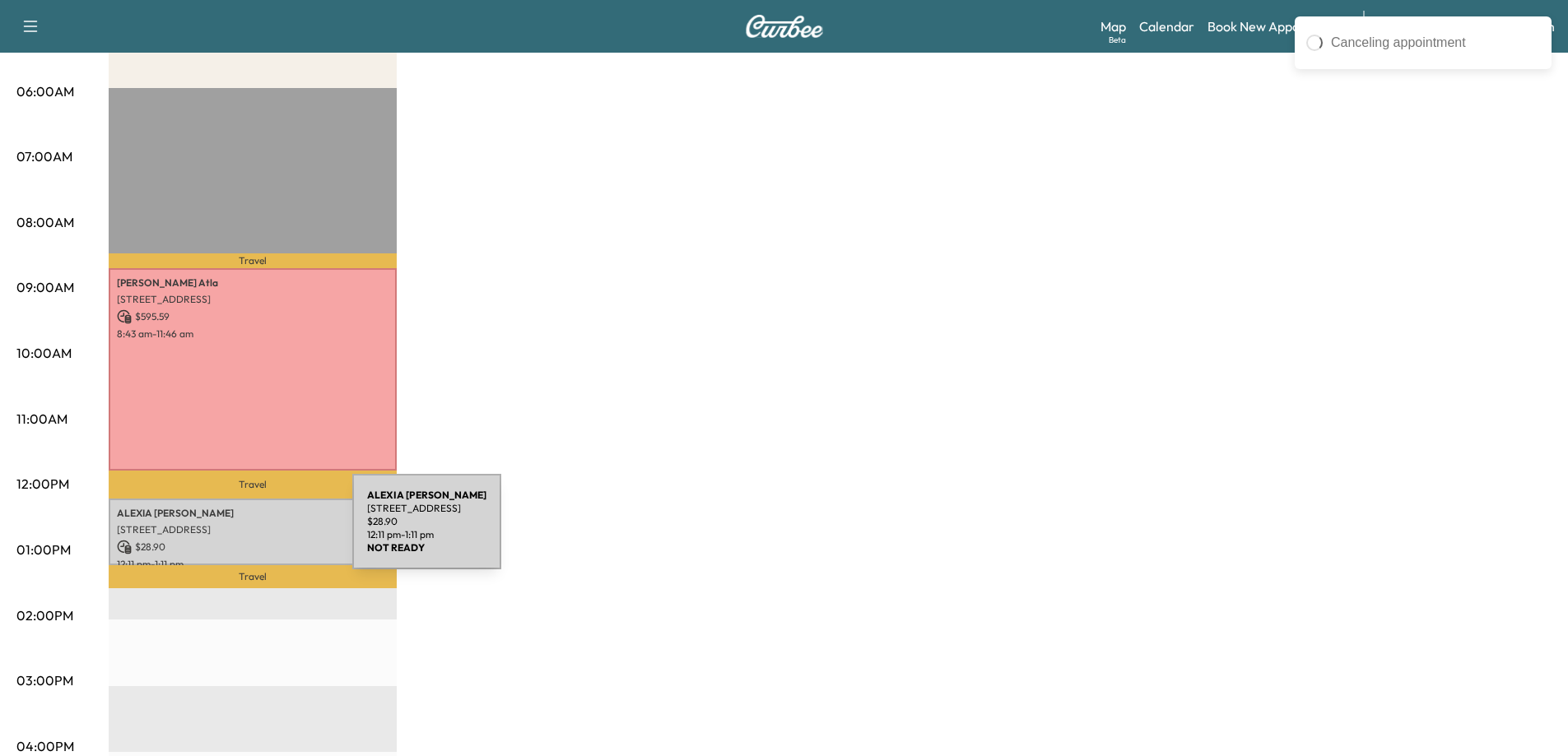
click at [229, 532] on p "[STREET_ADDRESS]" at bounding box center [252, 530] width 272 height 14
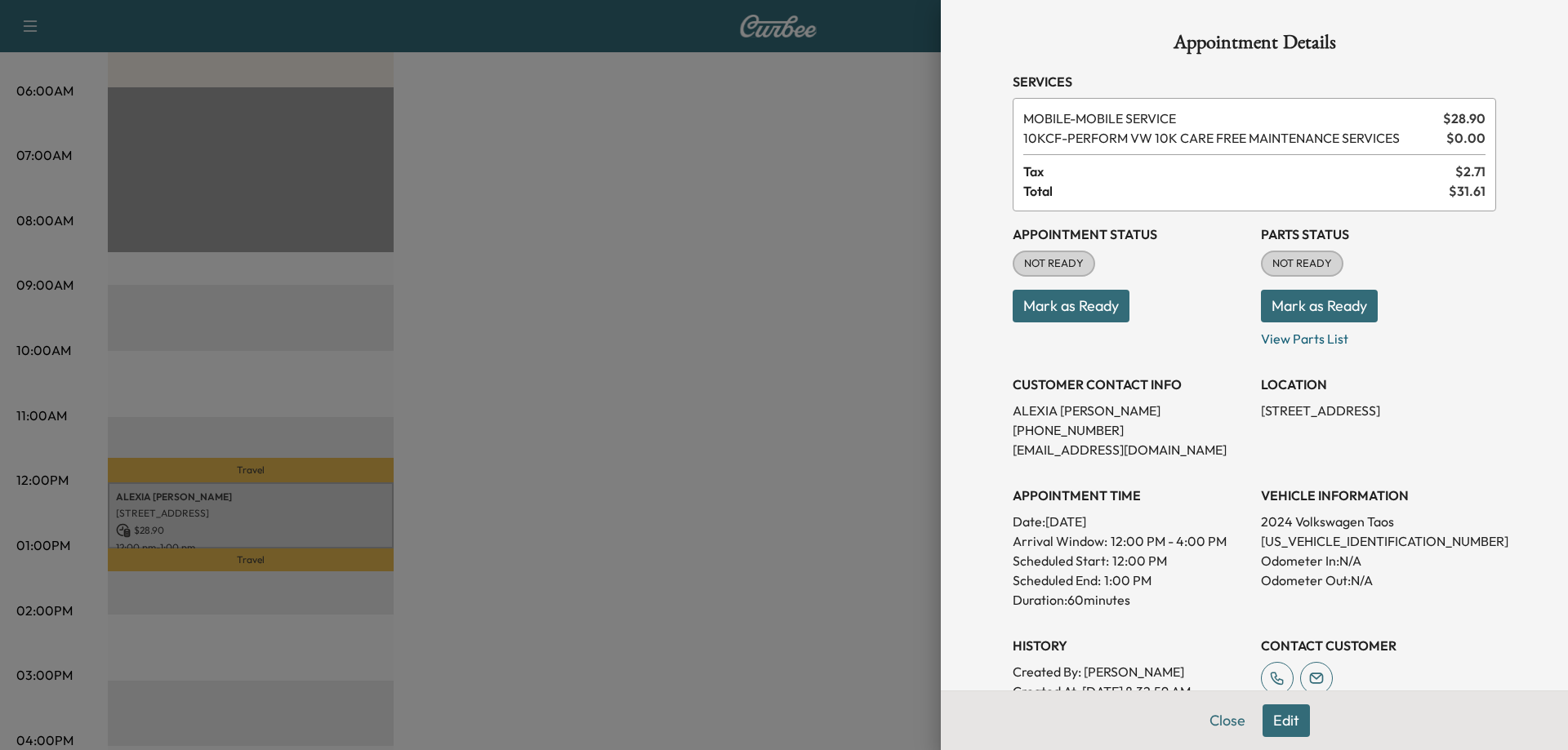
click at [739, 419] on div at bounding box center [784, 375] width 1568 height 750
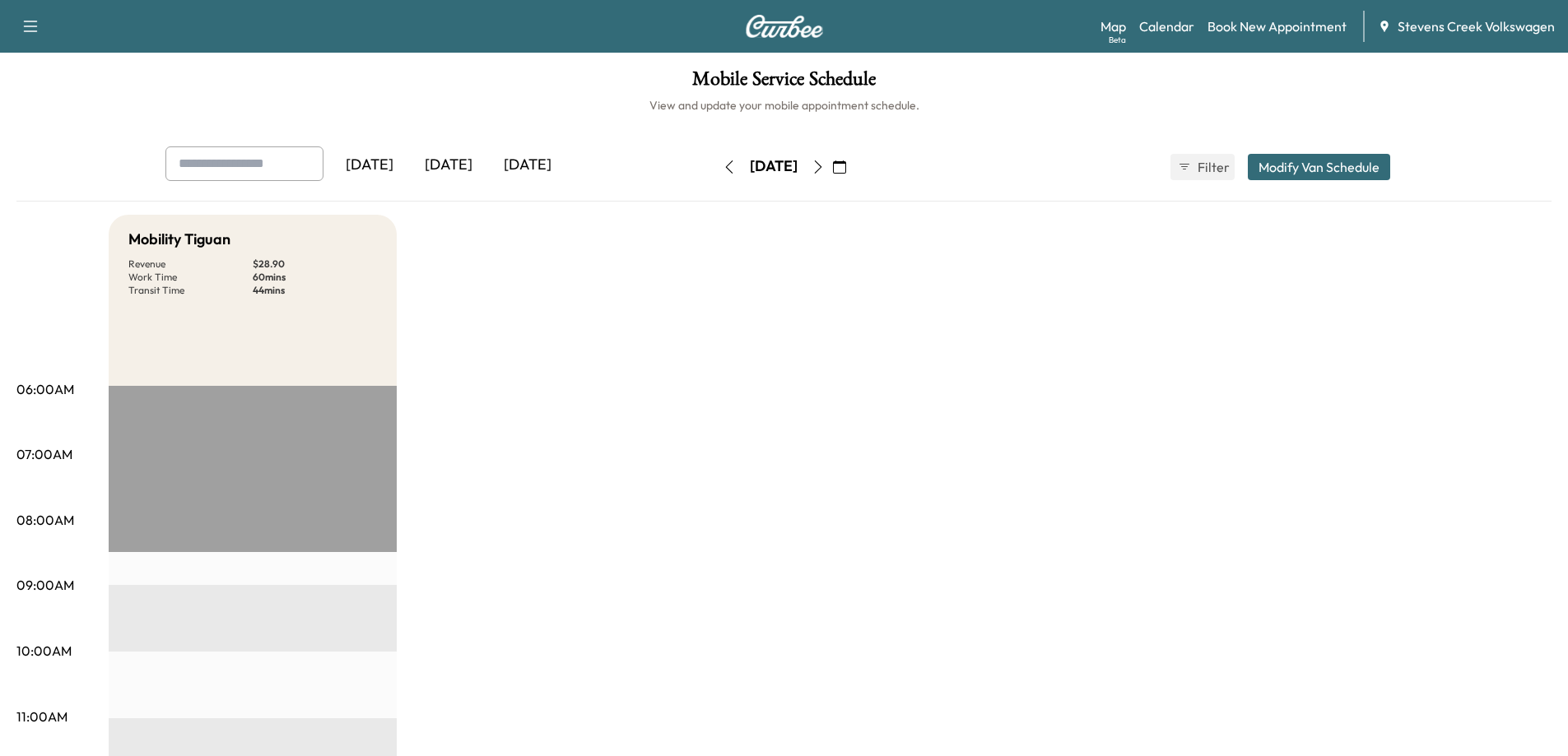
click at [824, 171] on icon "button" at bounding box center [818, 167] width 14 height 14
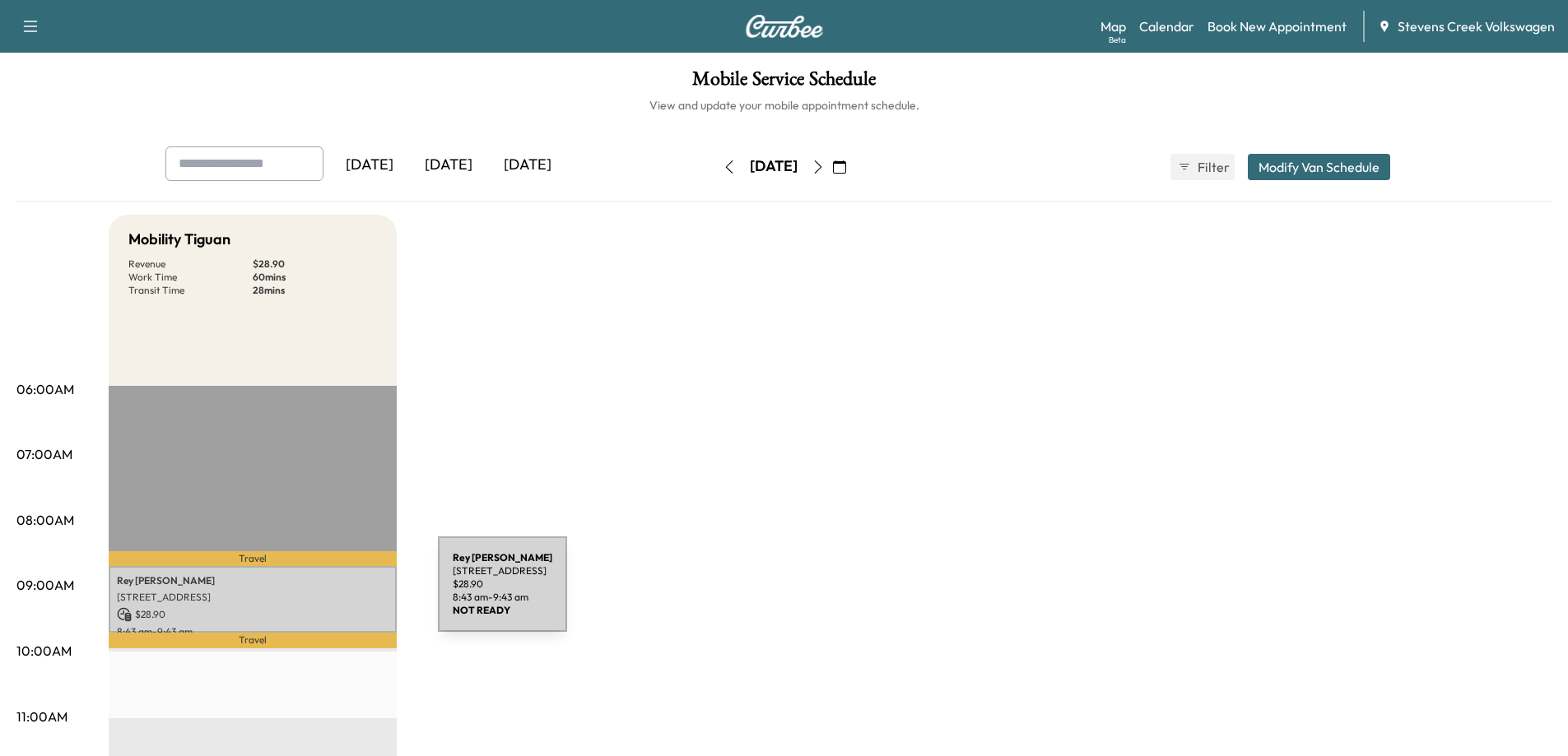
click at [315, 594] on p "[STREET_ADDRESS]" at bounding box center [252, 598] width 272 height 14
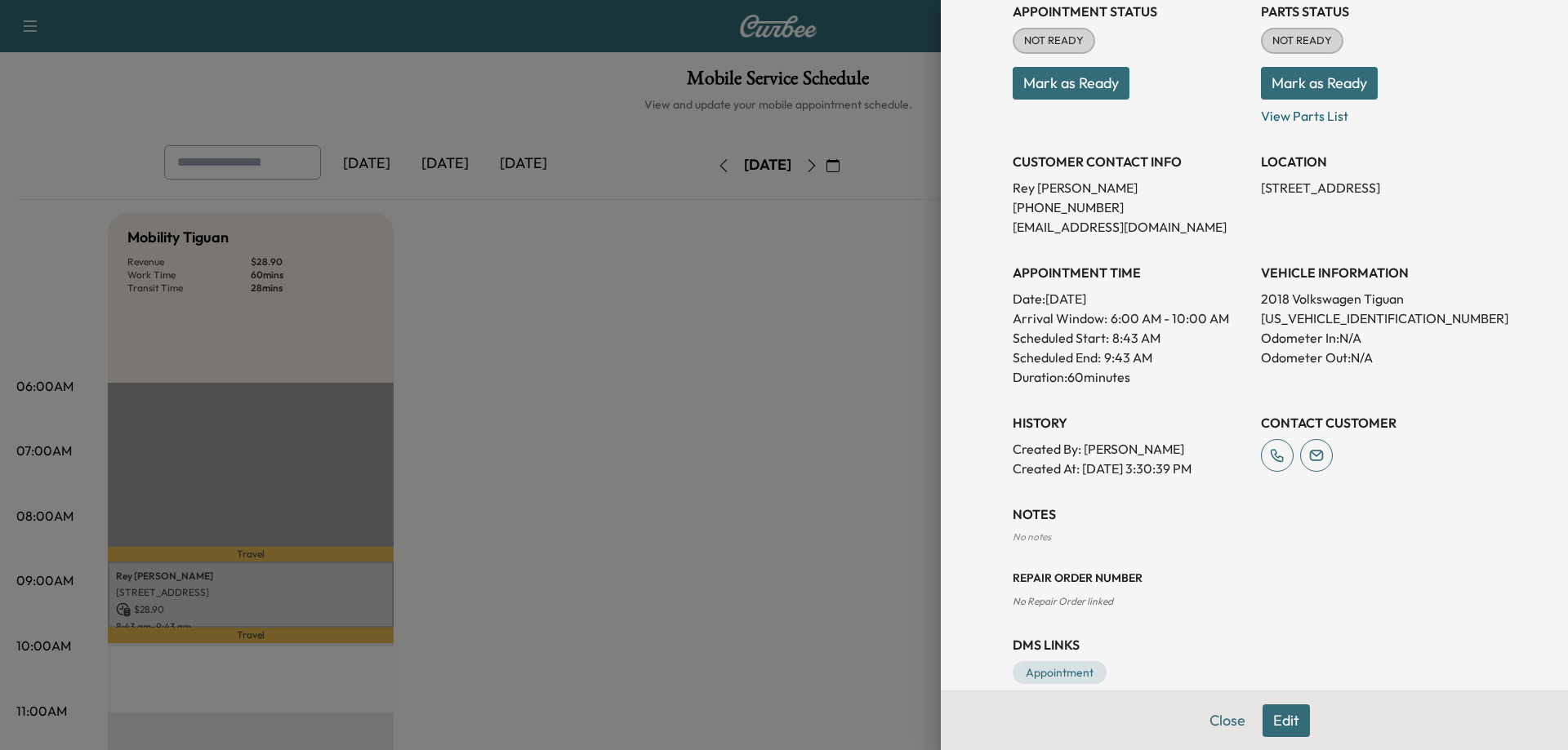
scroll to position [249, 0]
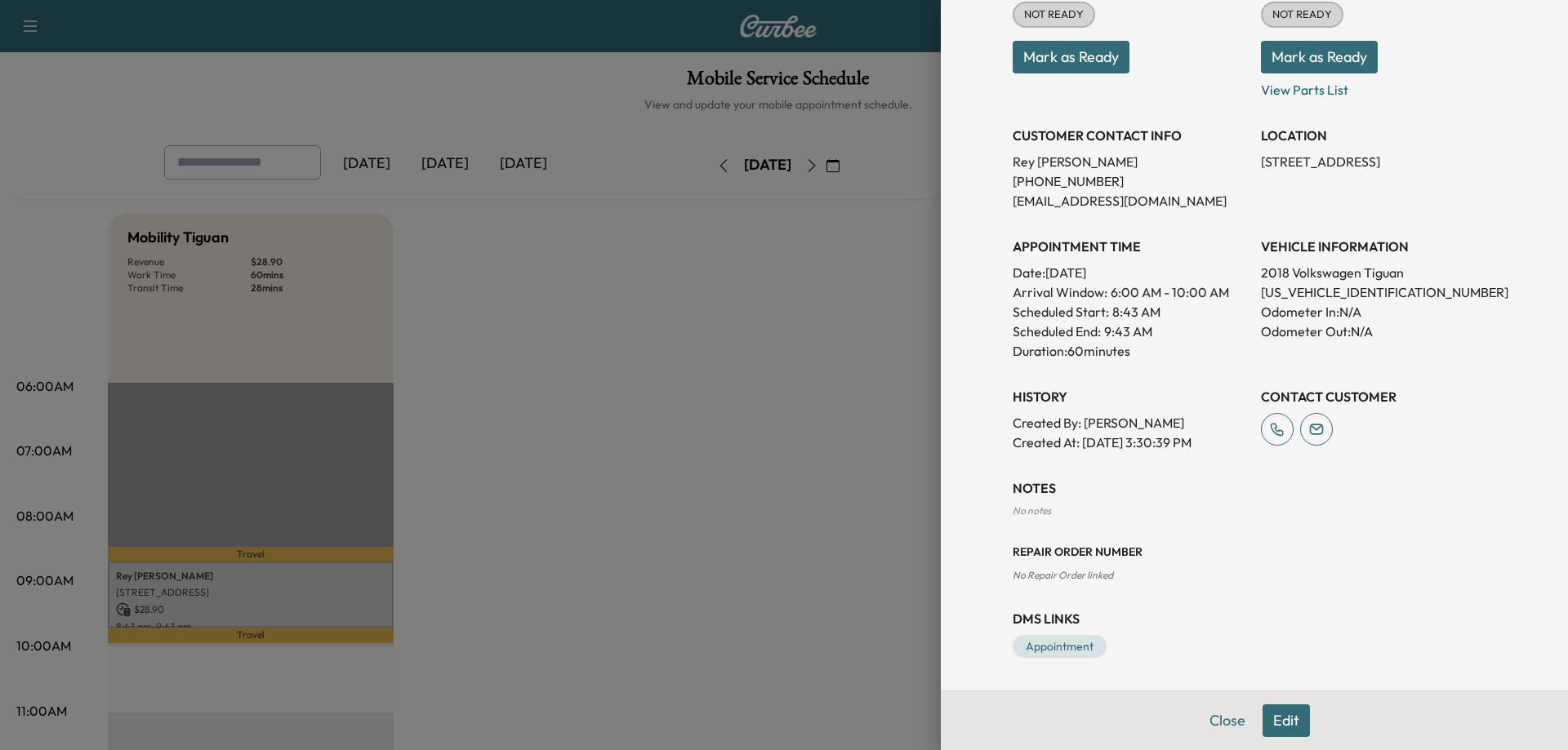
click at [603, 428] on div at bounding box center [784, 375] width 1568 height 750
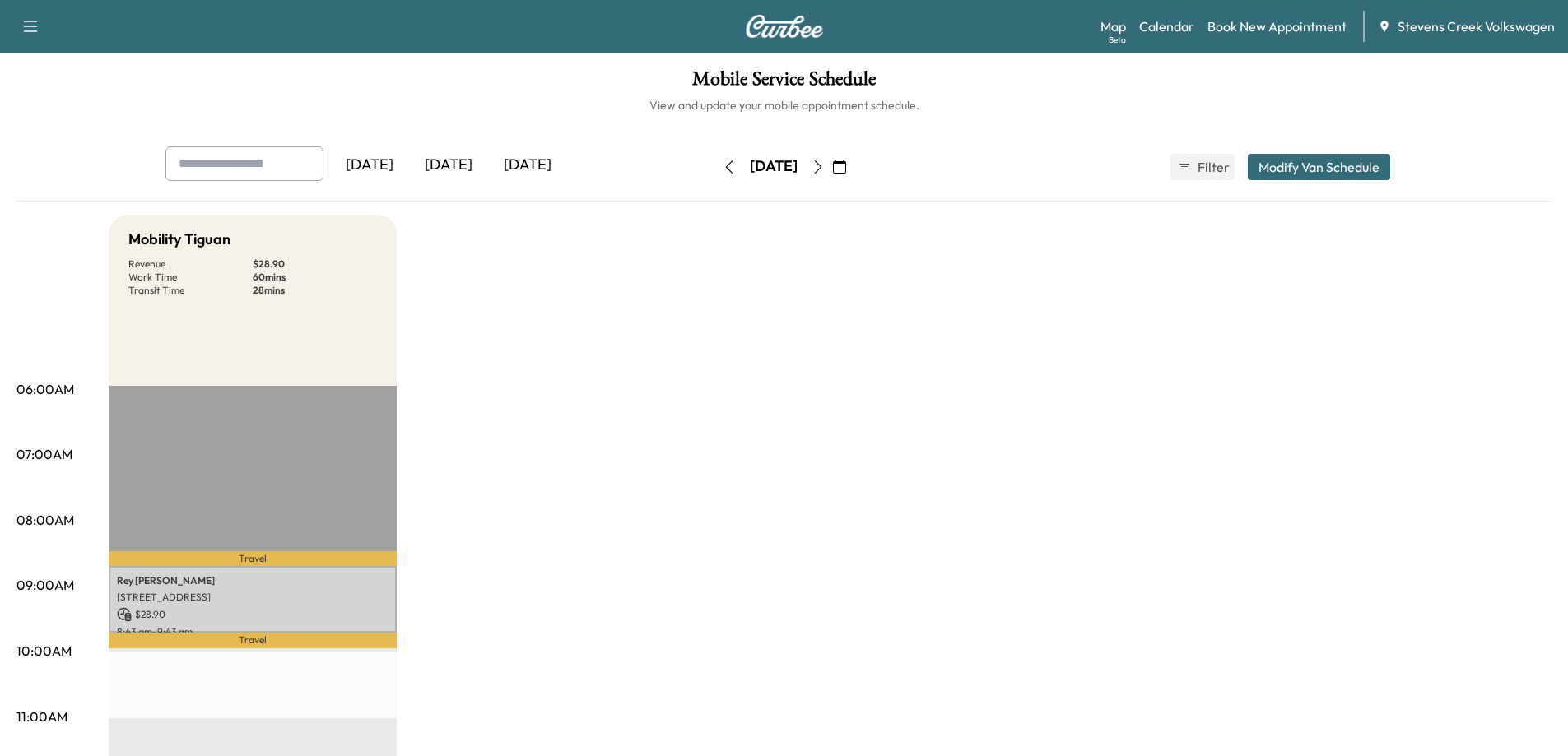
click at [847, 166] on icon "button" at bounding box center [840, 167] width 14 height 14
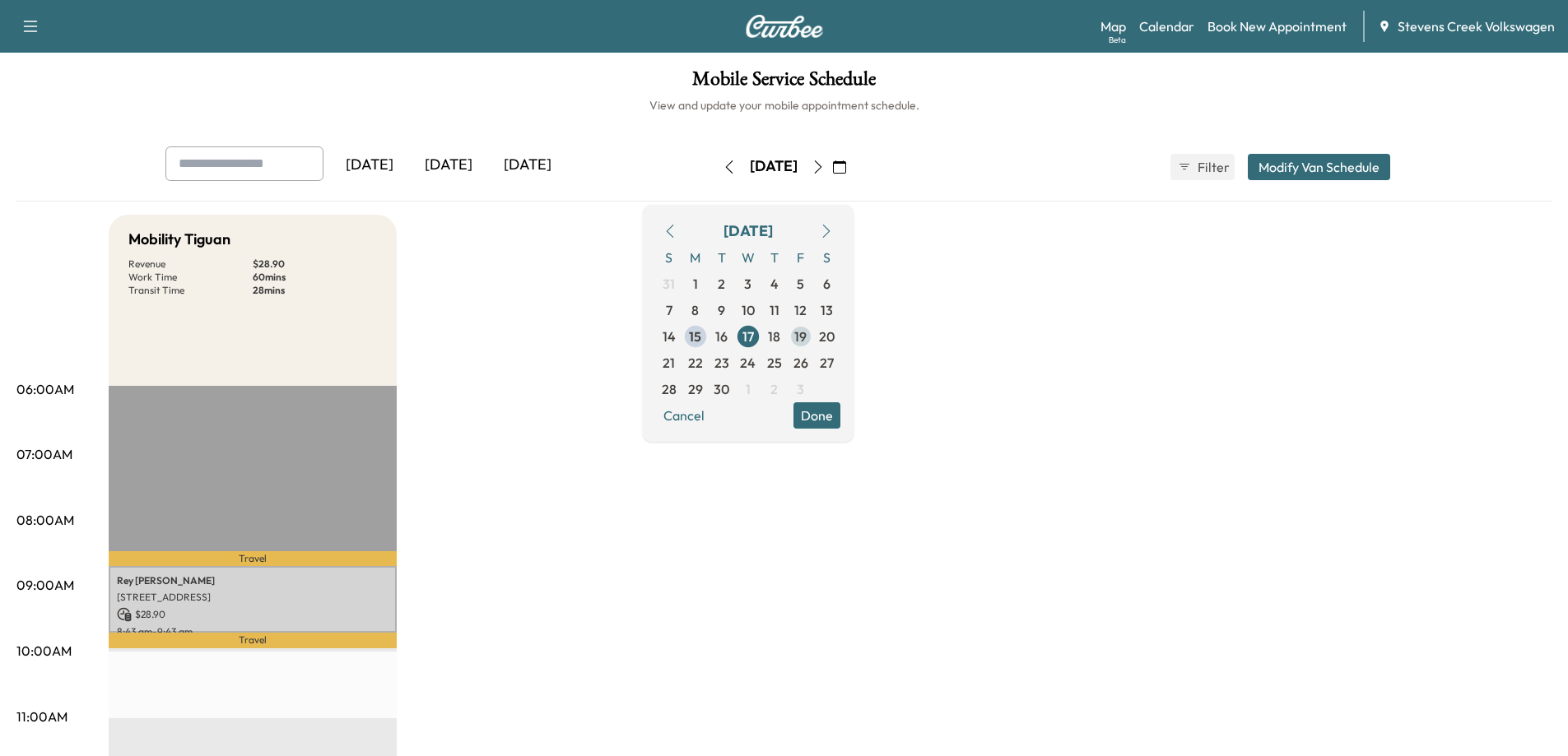
click at [807, 330] on span "19" at bounding box center [800, 337] width 13 height 19
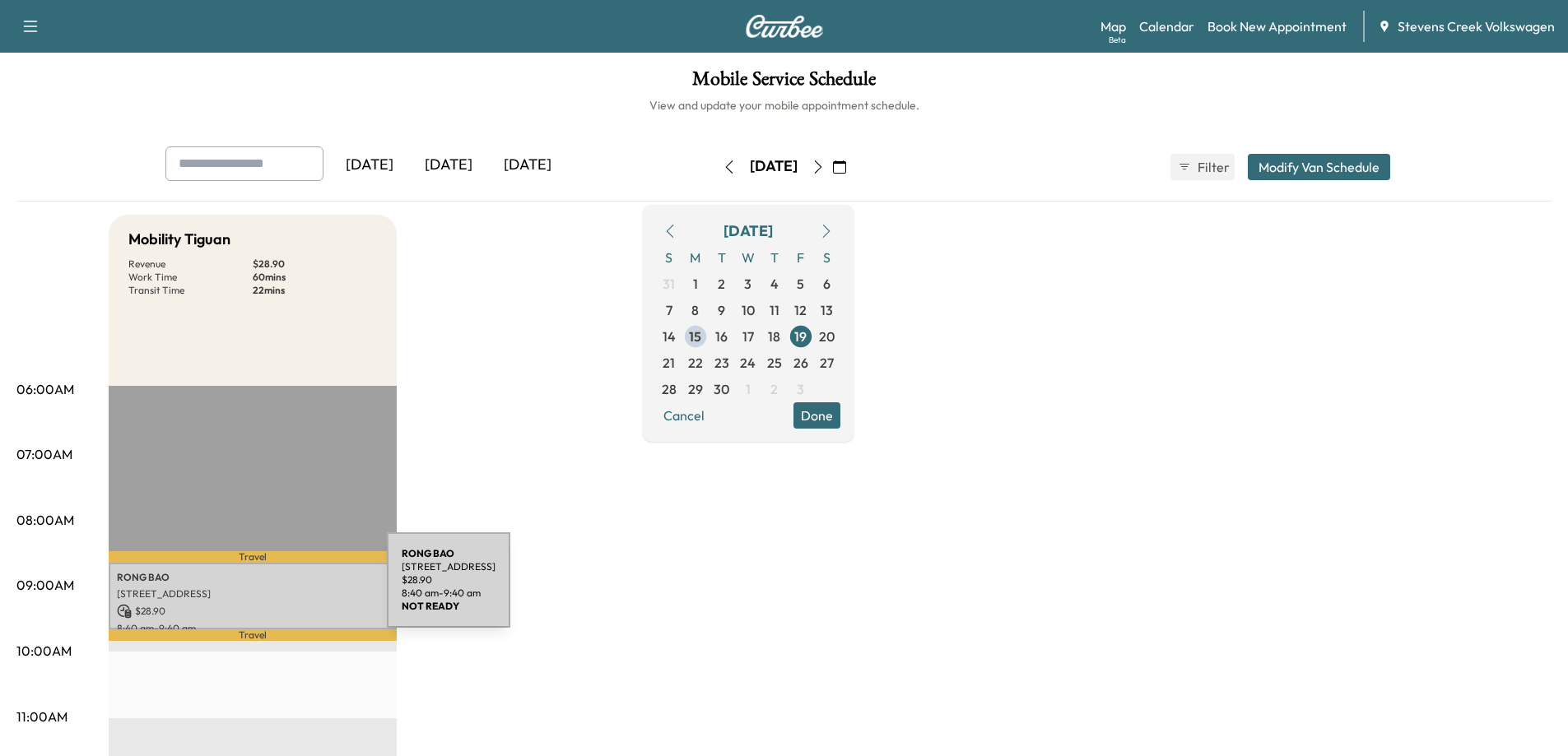
click at [263, 600] on div "[PERSON_NAME] [STREET_ADDRESS] $ 28.90 8:40 am - 9:40 am" at bounding box center [252, 596] width 288 height 67
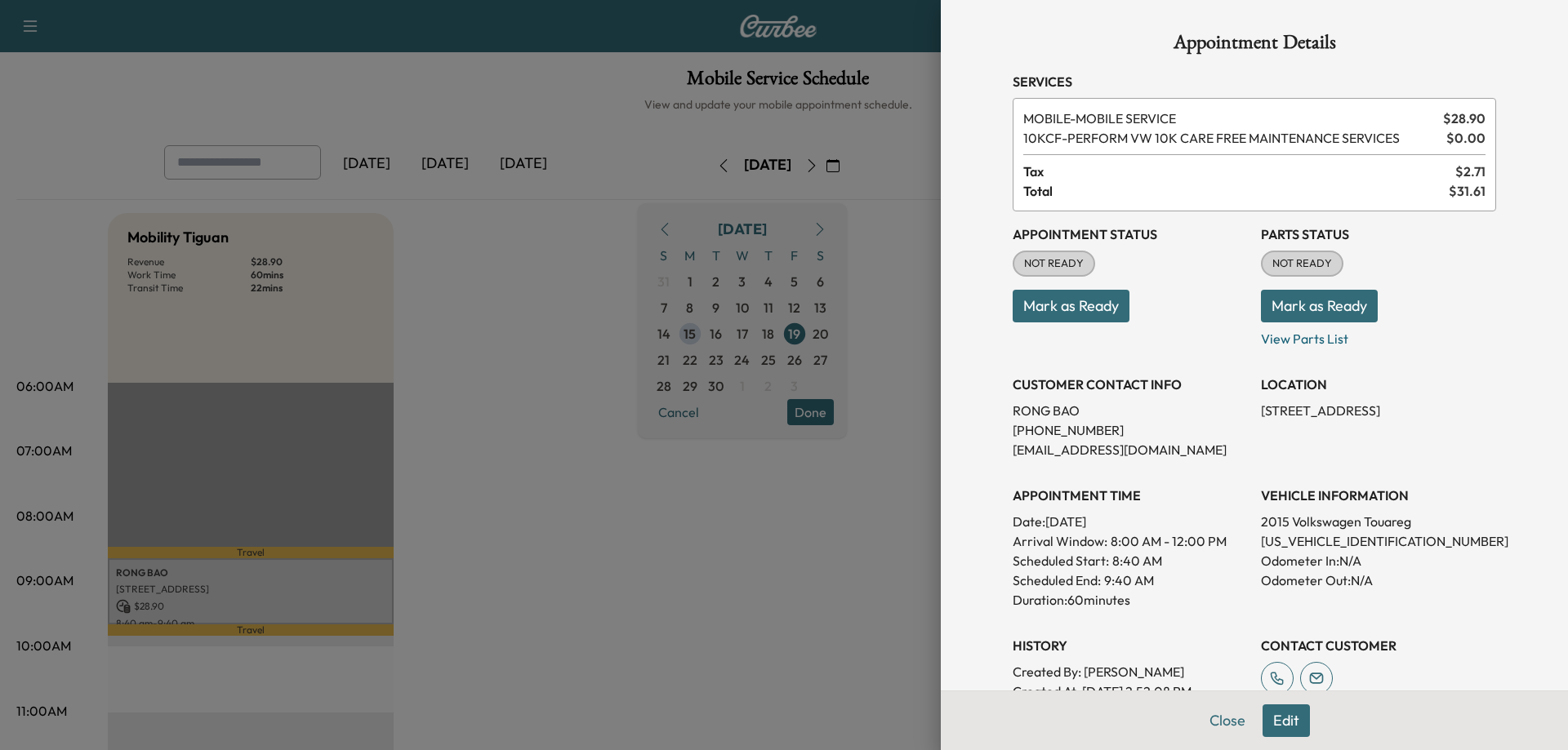
click at [661, 507] on div at bounding box center [784, 375] width 1568 height 750
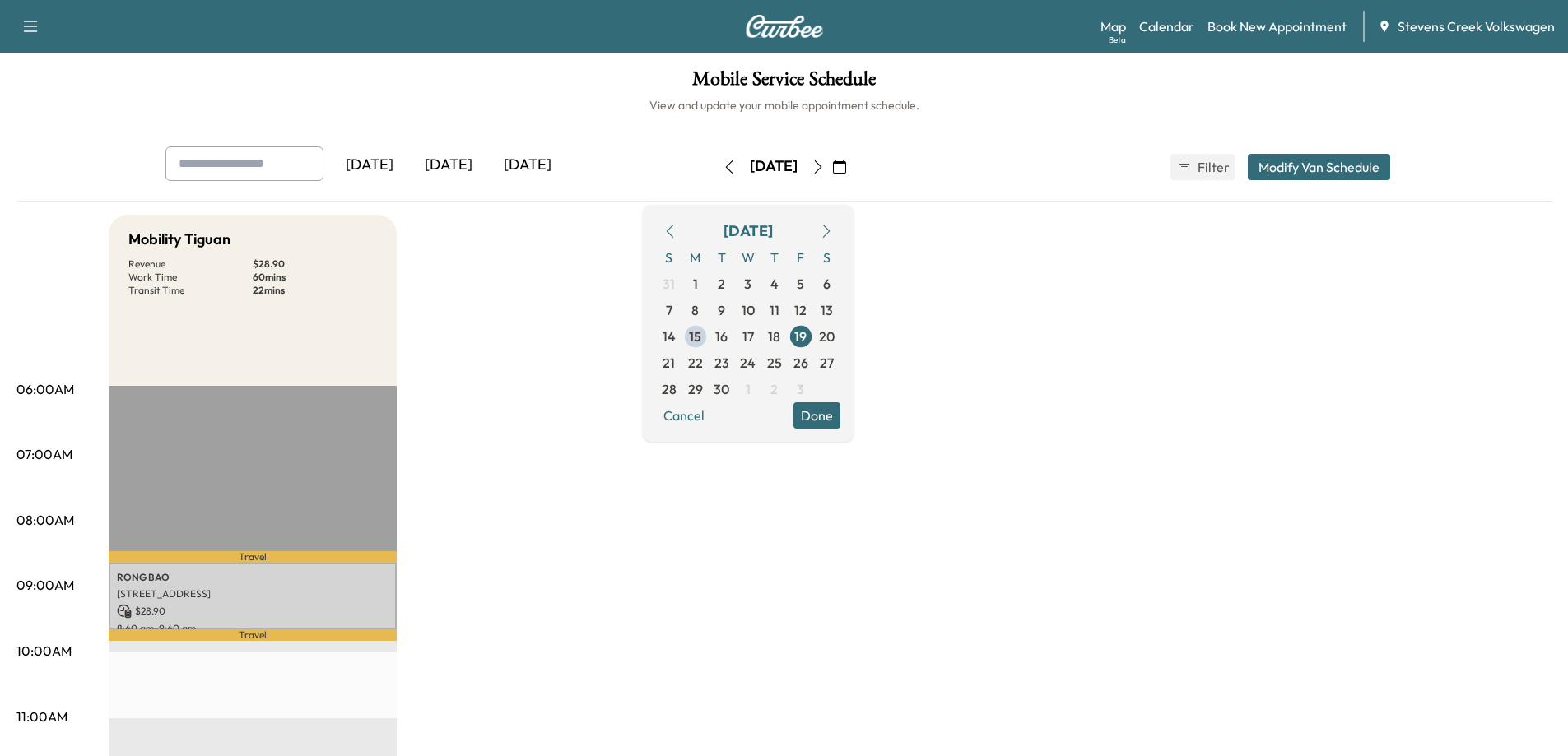
click at [305, 604] on p "$ 28.90" at bounding box center [252, 610] width 272 height 15
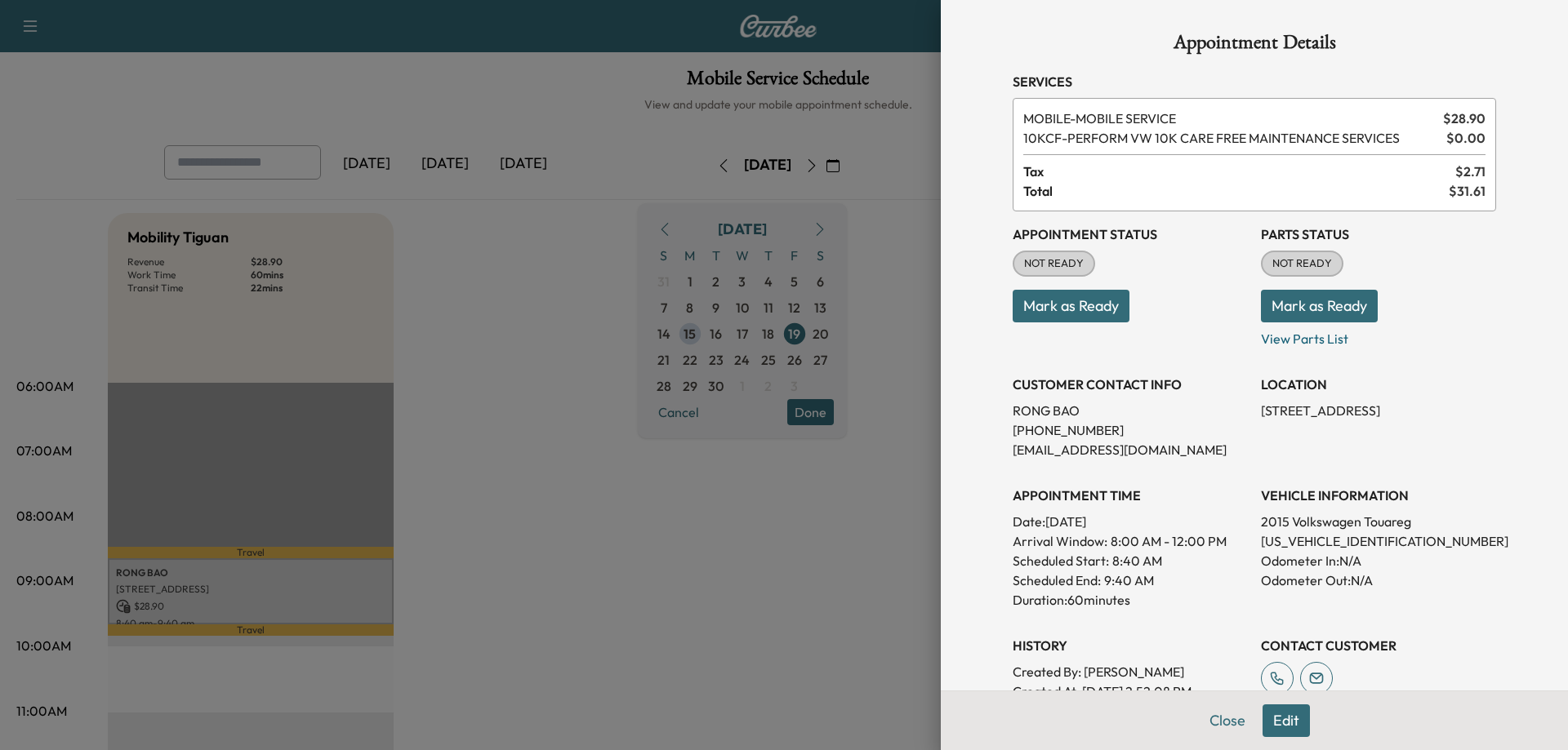
click at [629, 427] on div at bounding box center [784, 375] width 1568 height 750
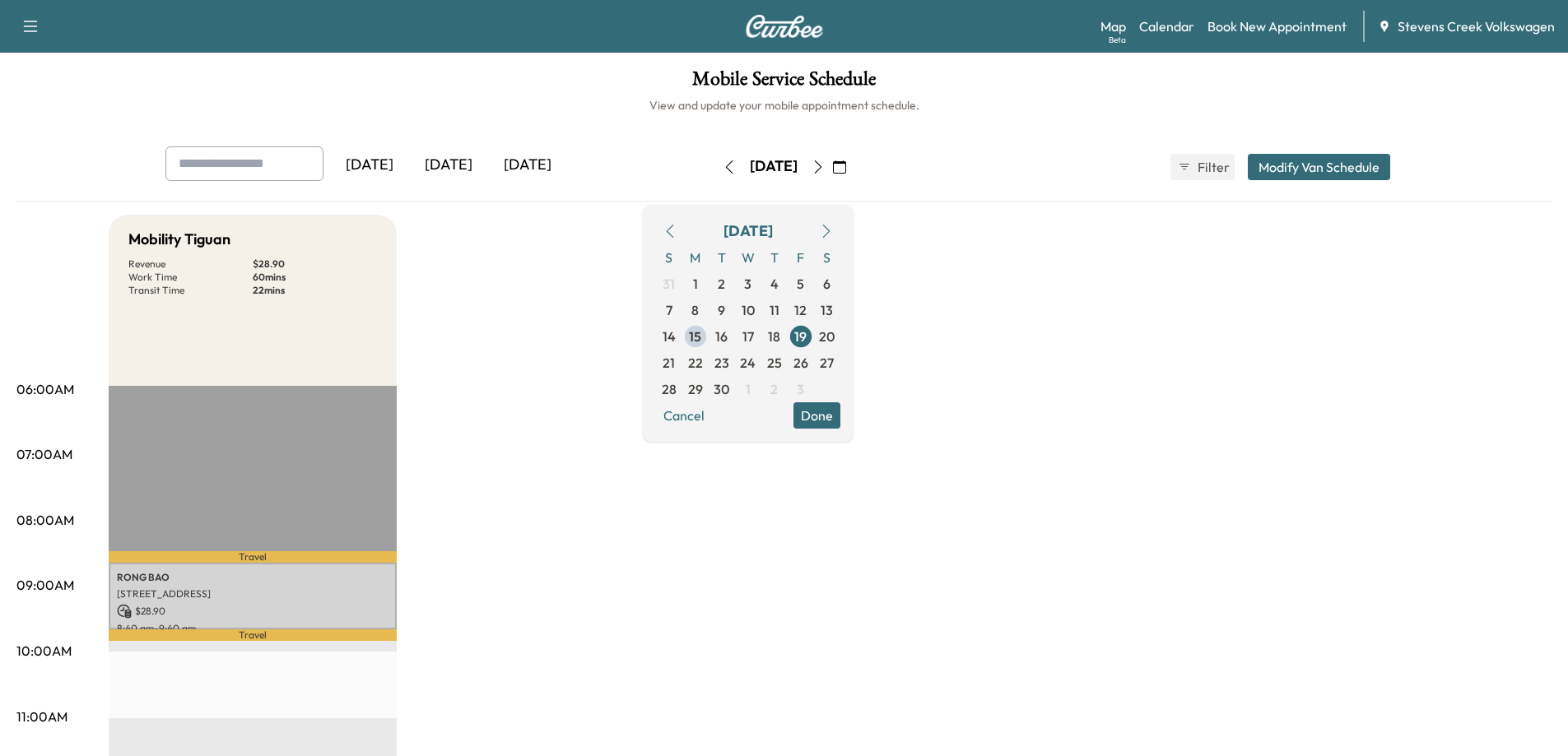
click at [722, 170] on icon "button" at bounding box center [729, 167] width 14 height 14
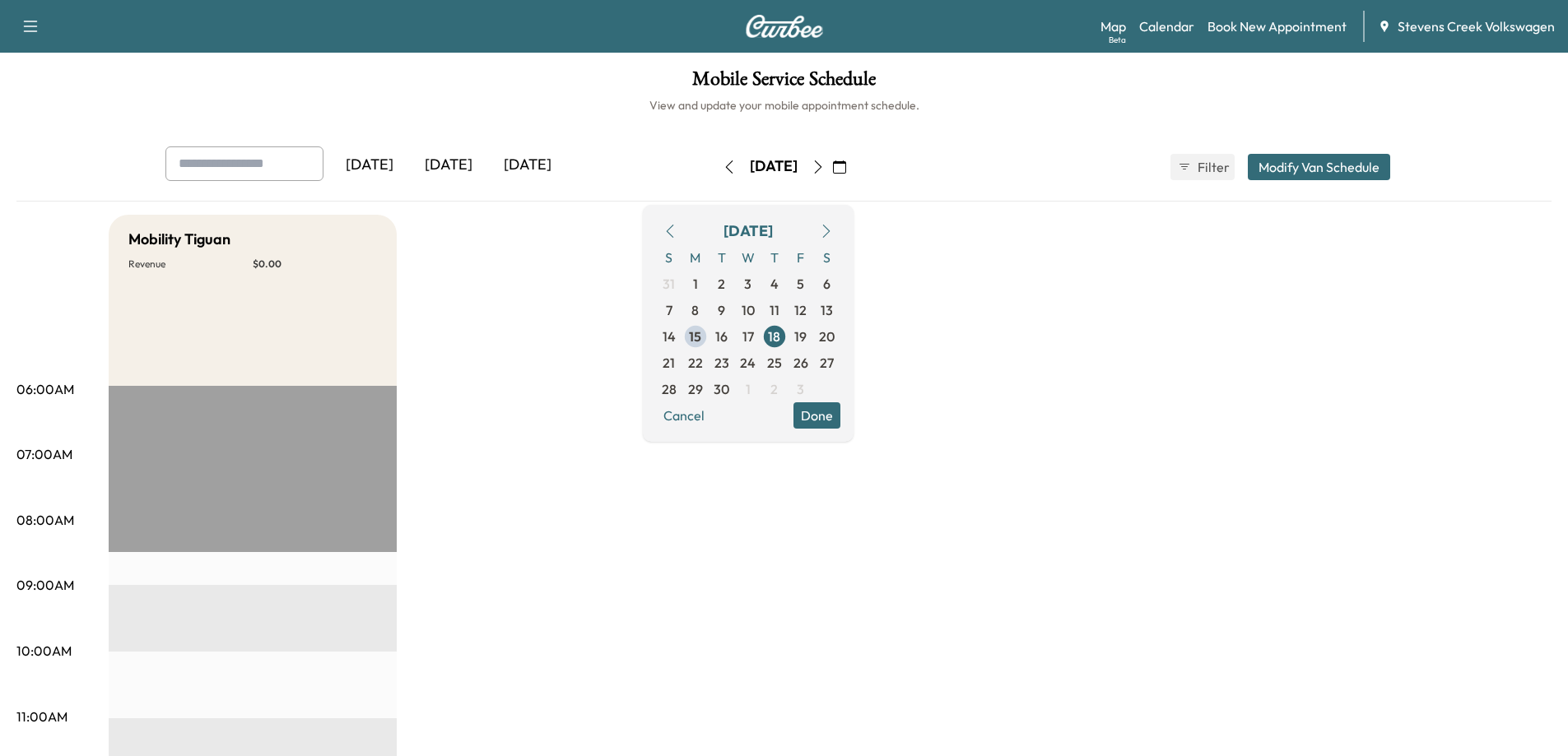
click at [716, 166] on button "button" at bounding box center [729, 167] width 28 height 26
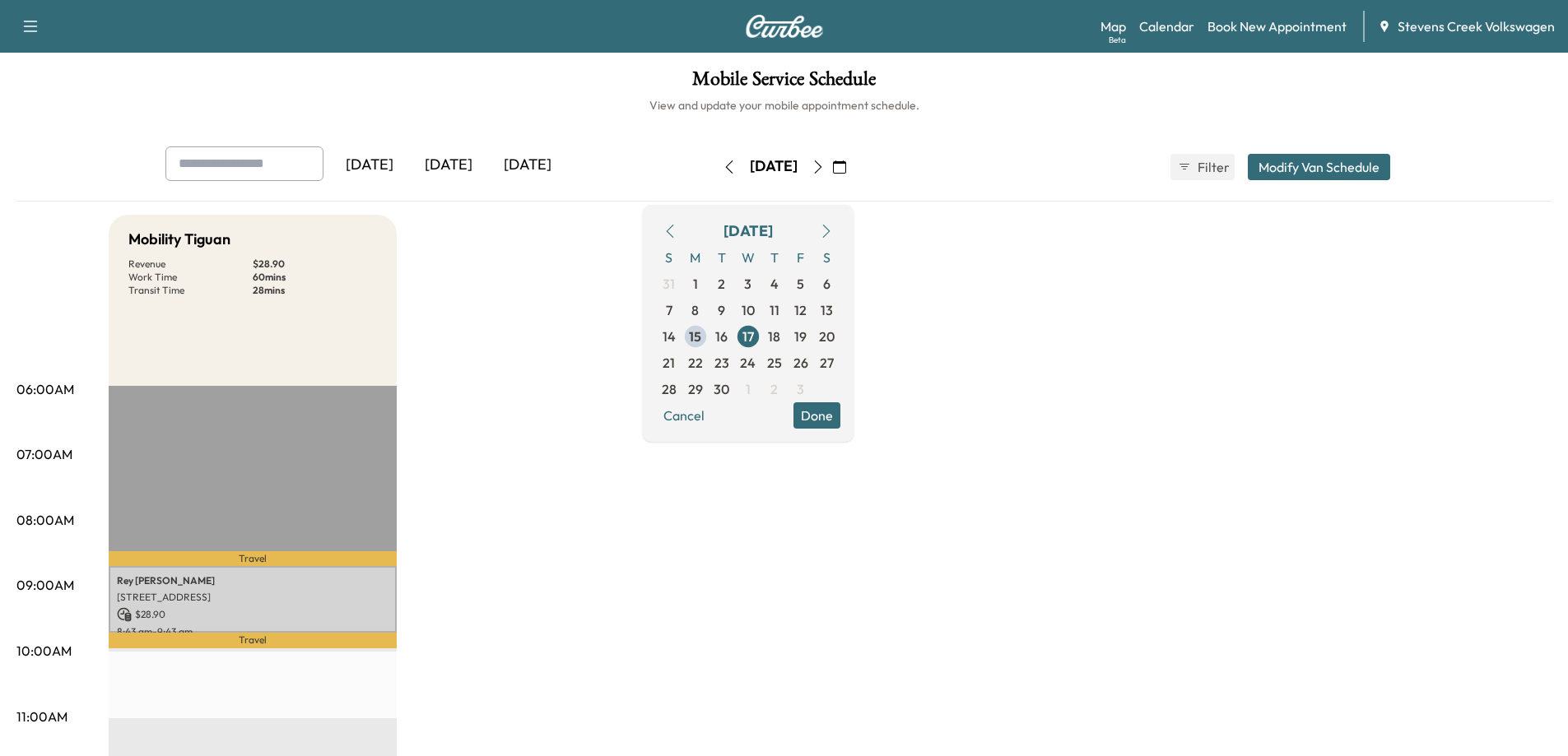
click at [824, 166] on icon "button" at bounding box center [818, 167] width 14 height 14
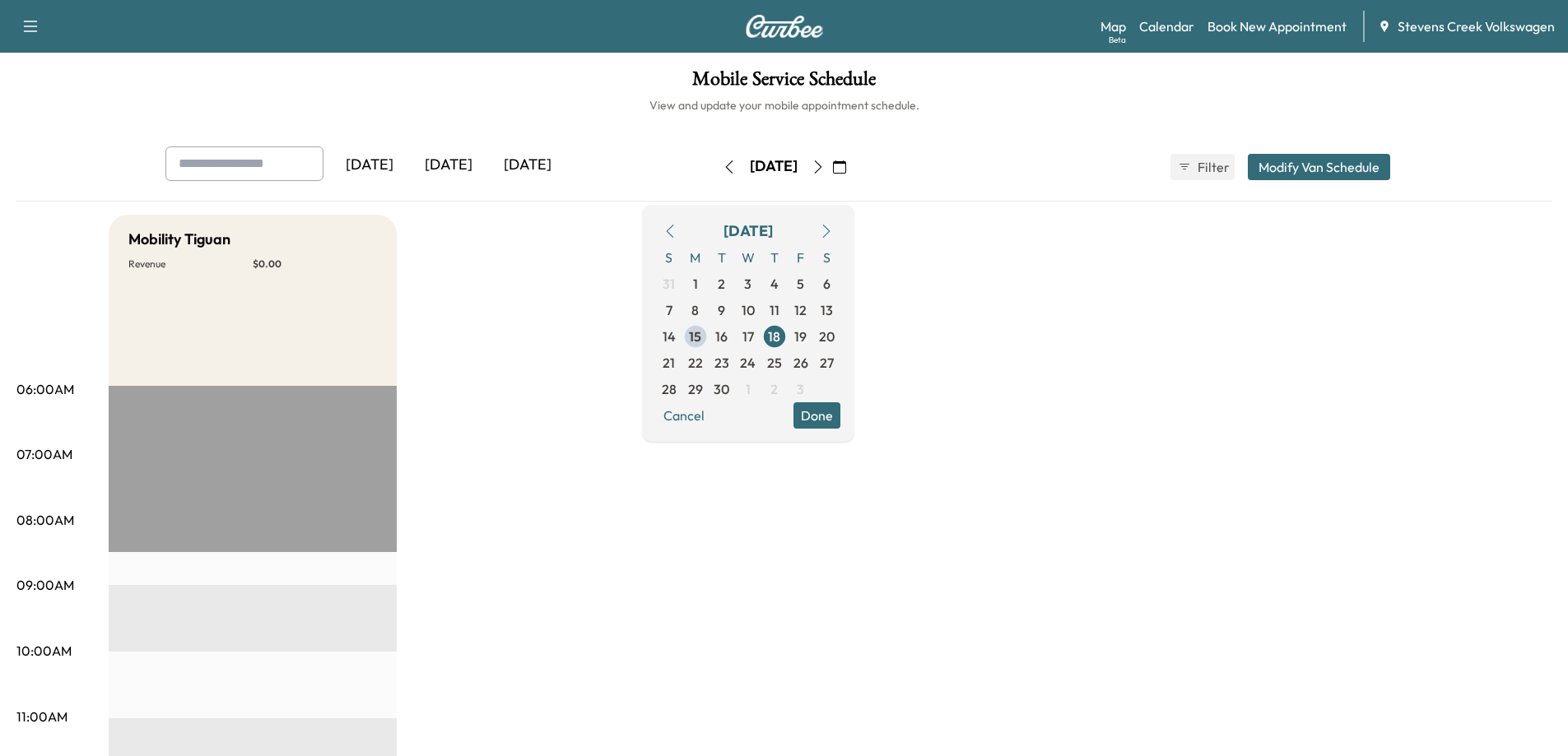
click at [824, 161] on icon "button" at bounding box center [818, 167] width 14 height 14
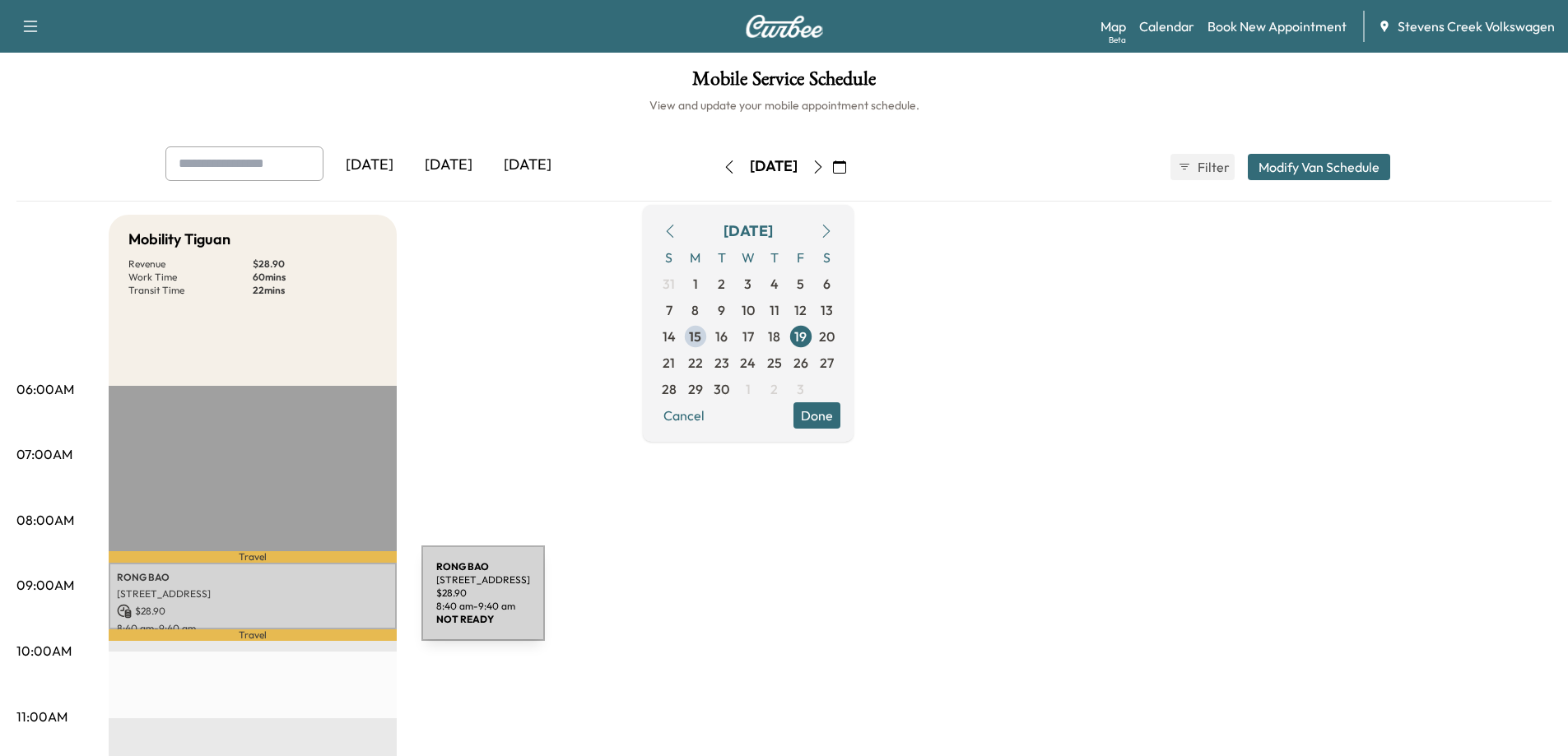
click at [297, 615] on p "$ 28.90" at bounding box center [252, 610] width 272 height 15
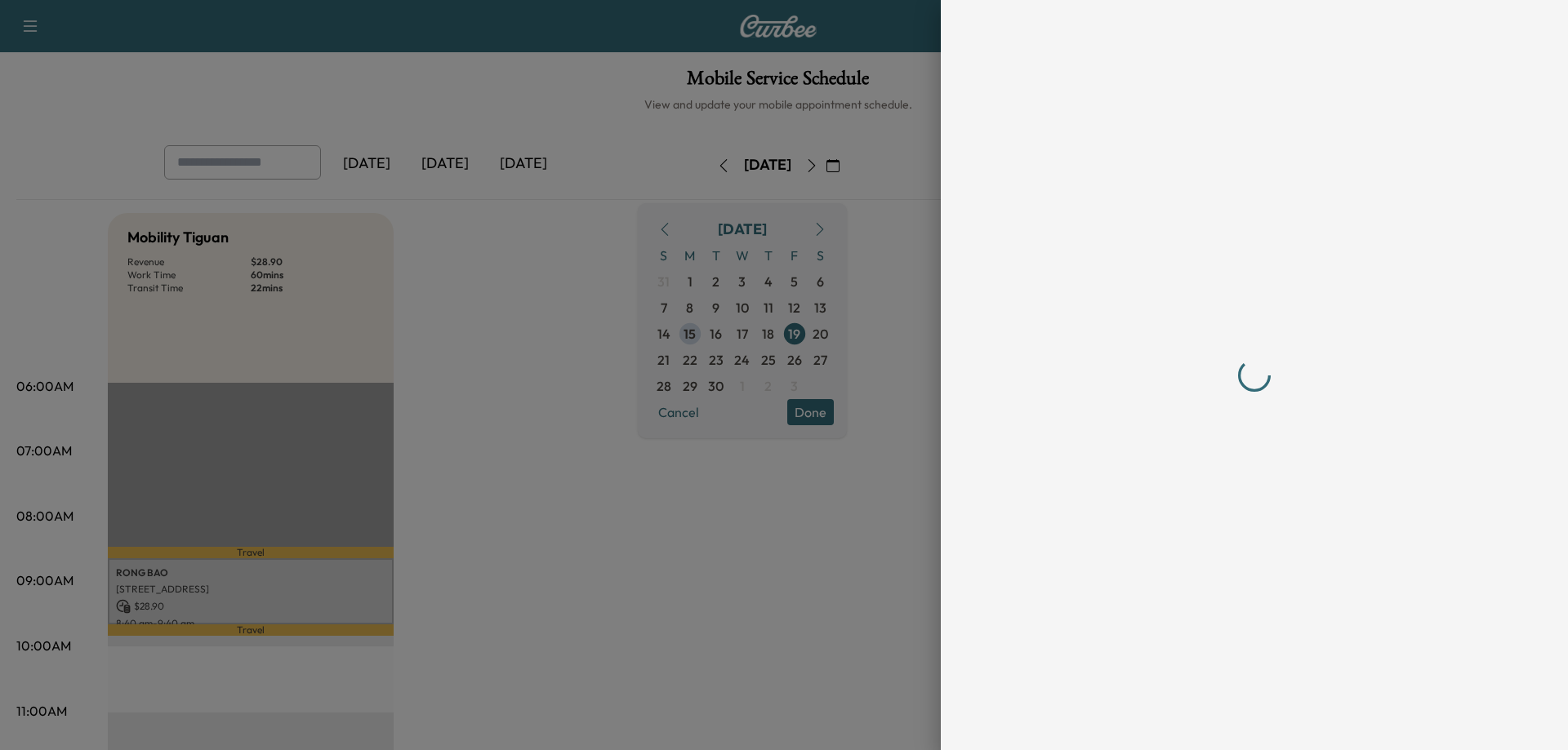
click at [580, 368] on div at bounding box center [784, 375] width 1568 height 750
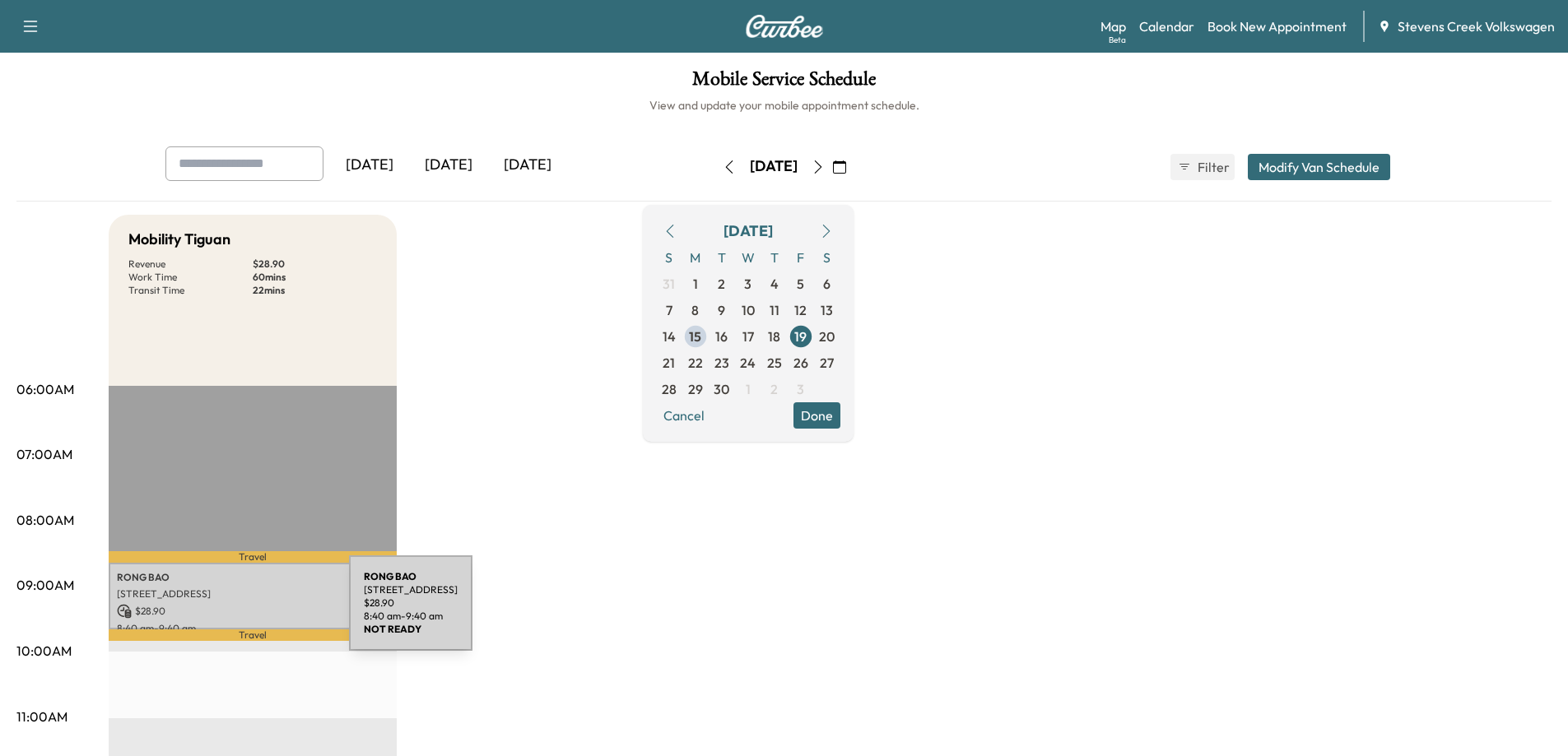
click at [225, 613] on p "$ 28.90" at bounding box center [252, 610] width 272 height 15
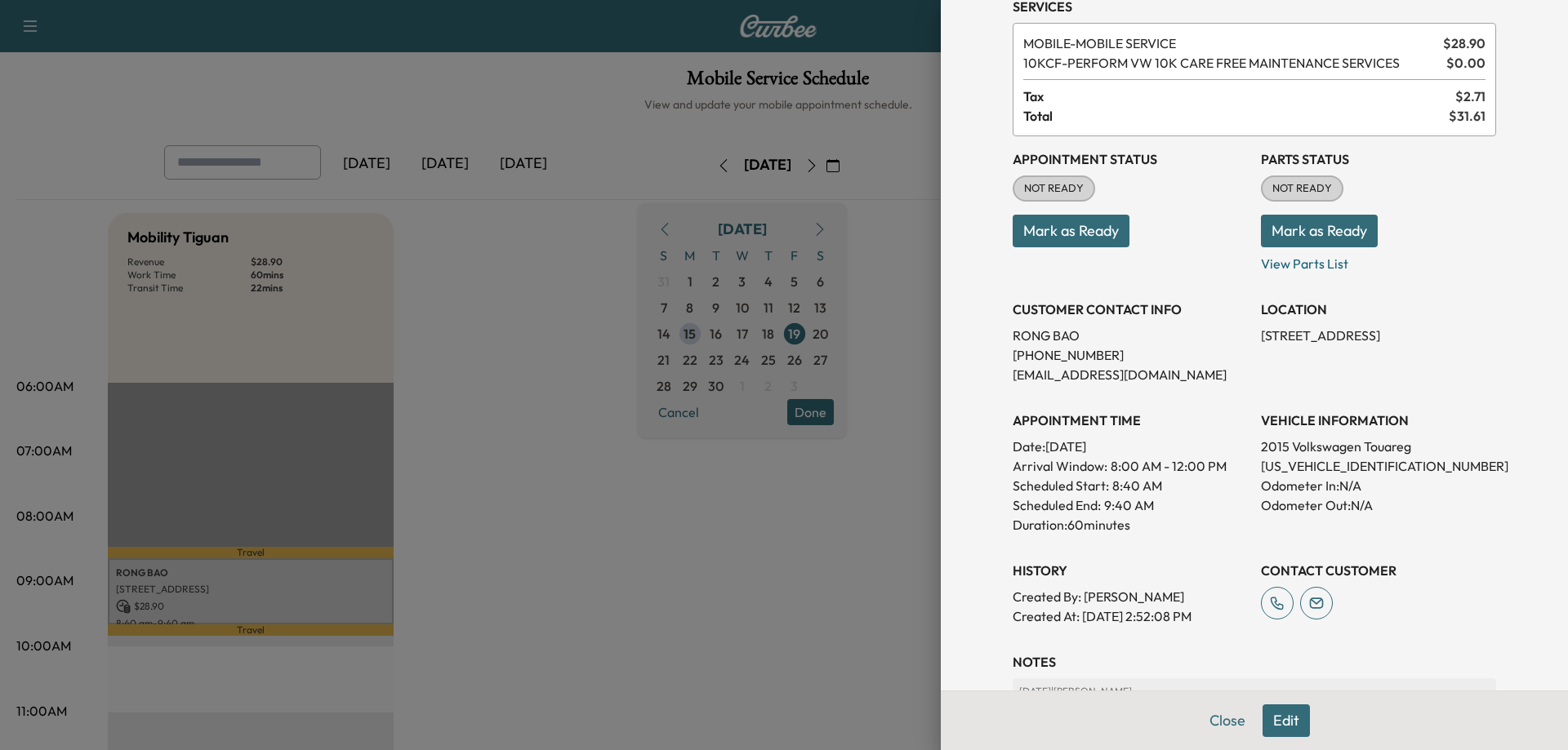
scroll to position [66, 0]
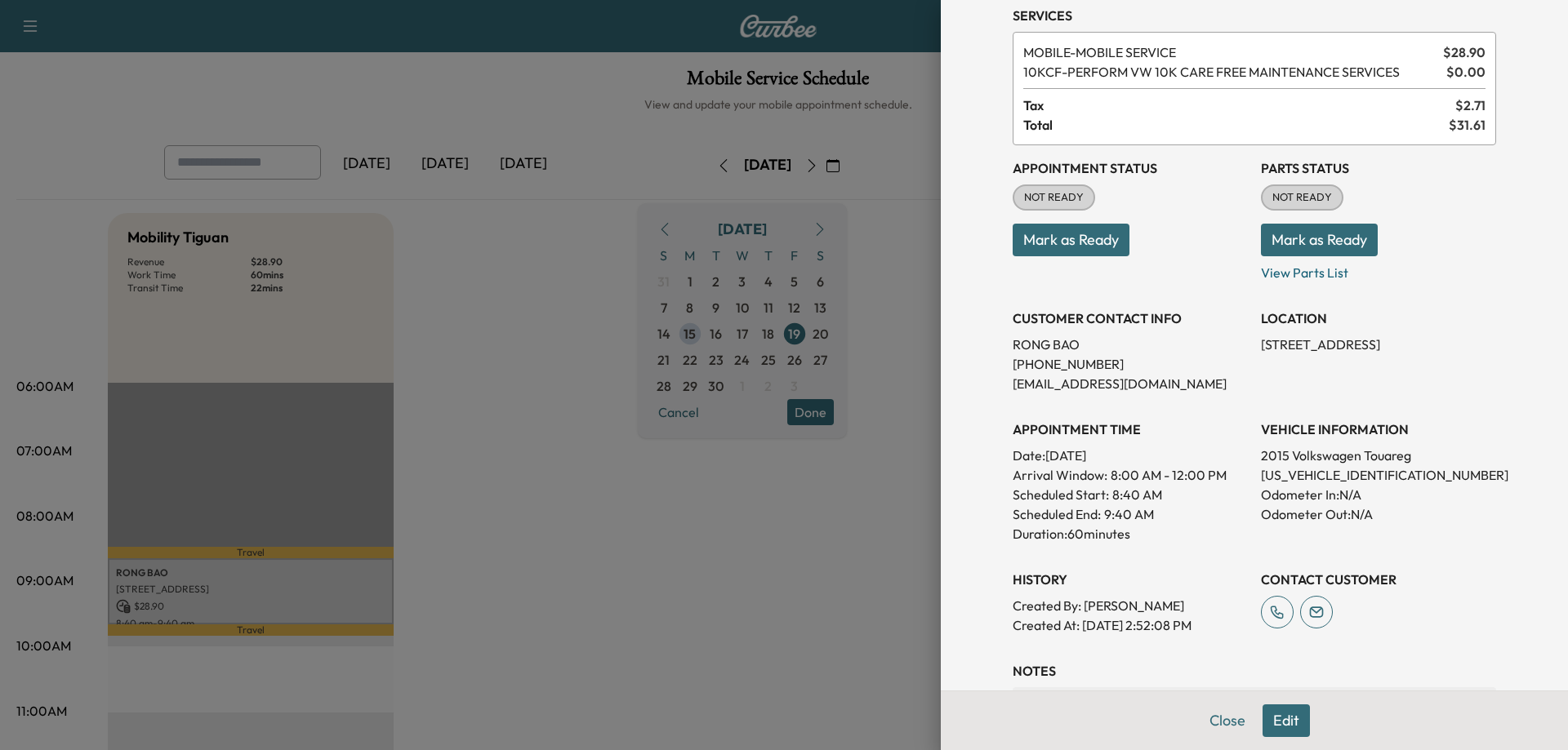
click at [1372, 469] on p "[US_VEHICLE_IDENTIFICATION_NUMBER]" at bounding box center [1378, 475] width 235 height 19
copy p "[US_VEHICLE_IDENTIFICATION_NUMBER]"
click at [788, 627] on div at bounding box center [784, 375] width 1568 height 750
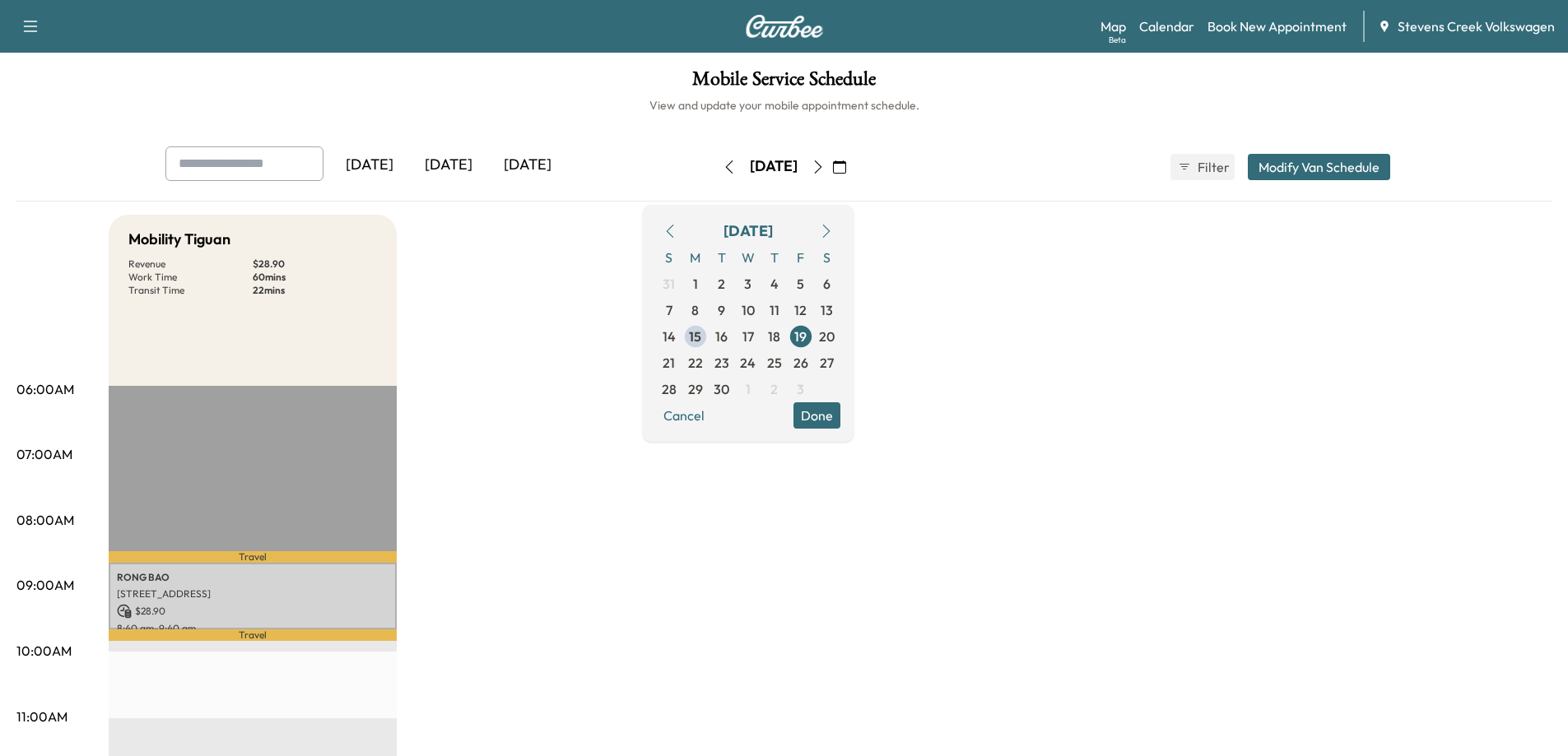
click at [331, 605] on p "$ 28.90" at bounding box center [252, 610] width 272 height 15
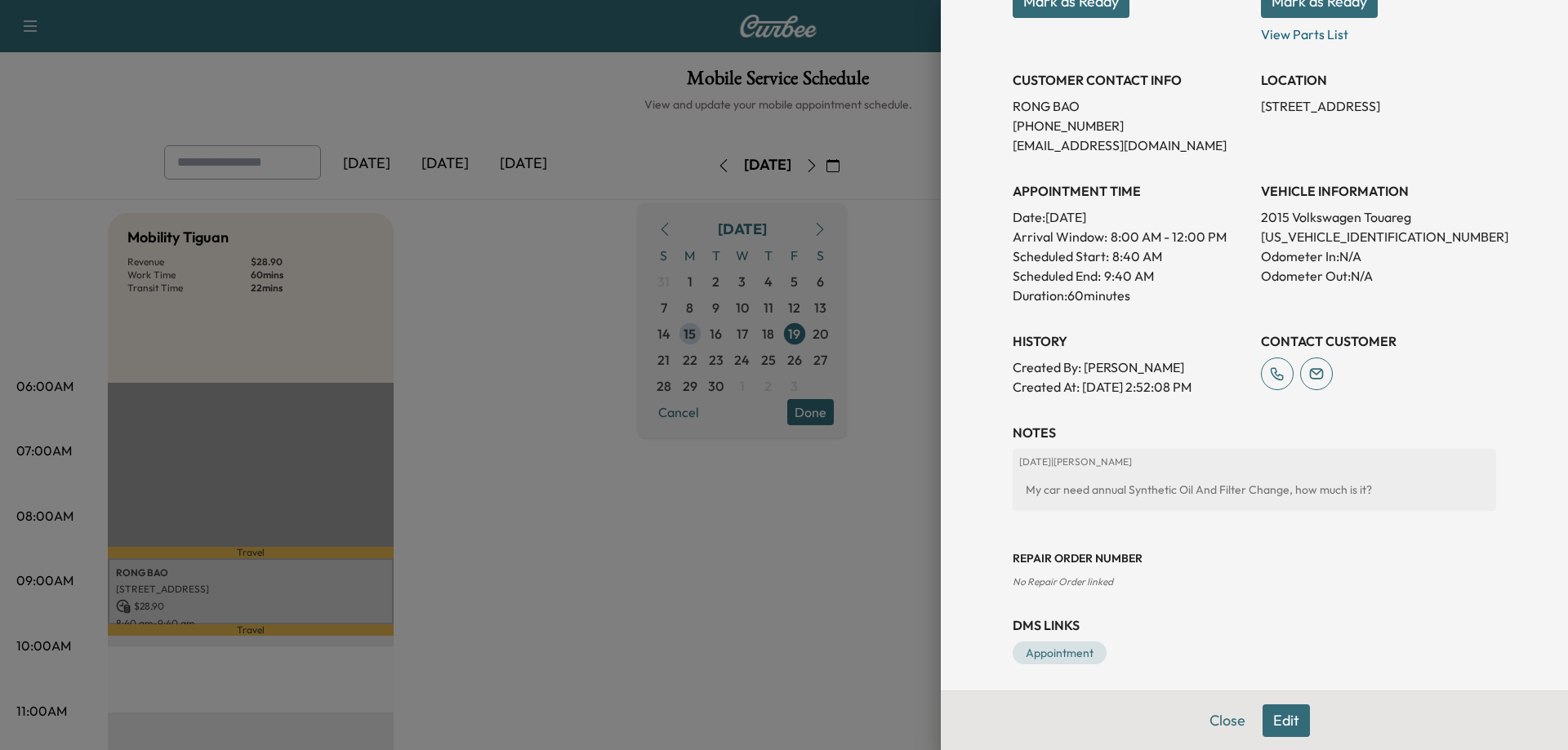
scroll to position [311, 0]
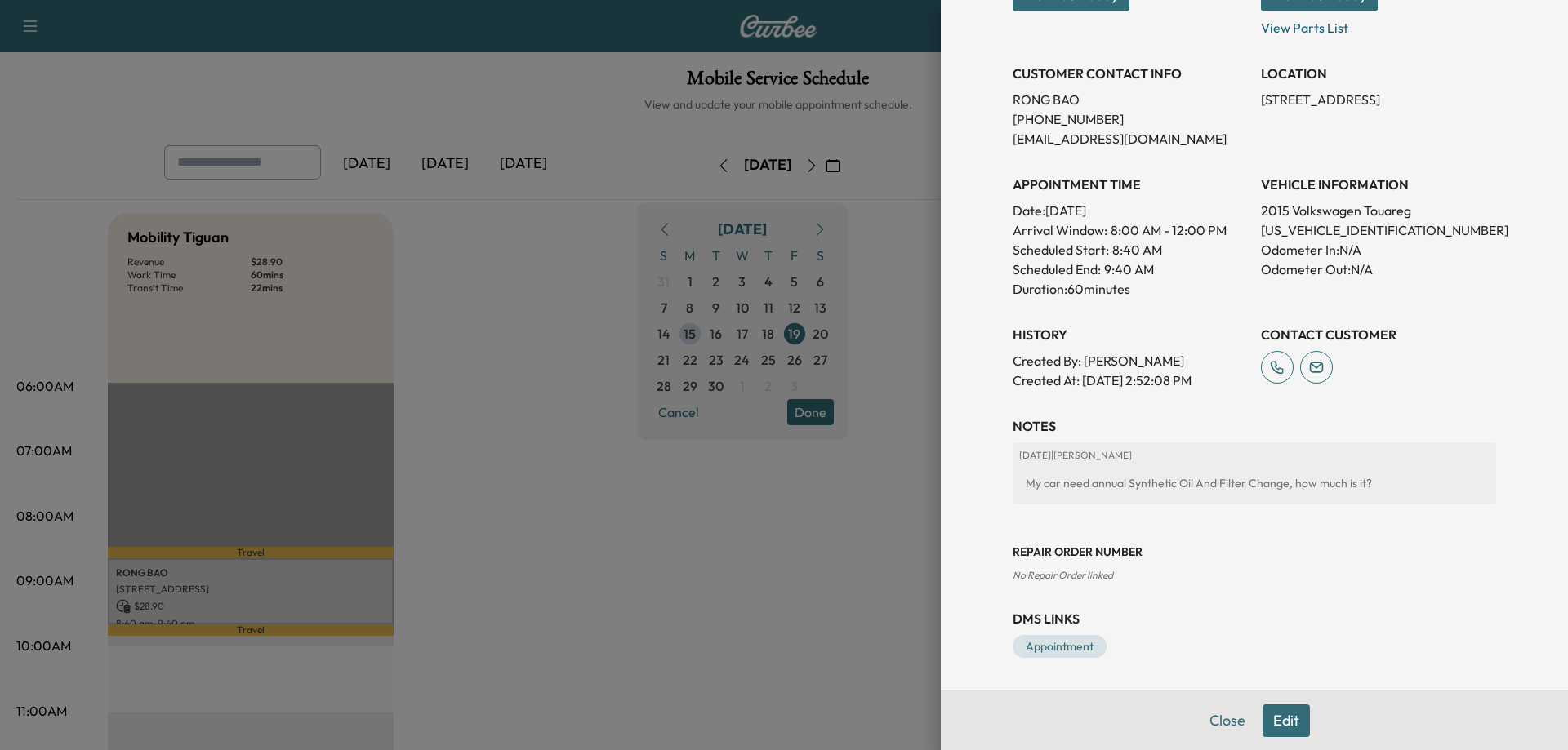
click at [797, 569] on div at bounding box center [784, 375] width 1568 height 750
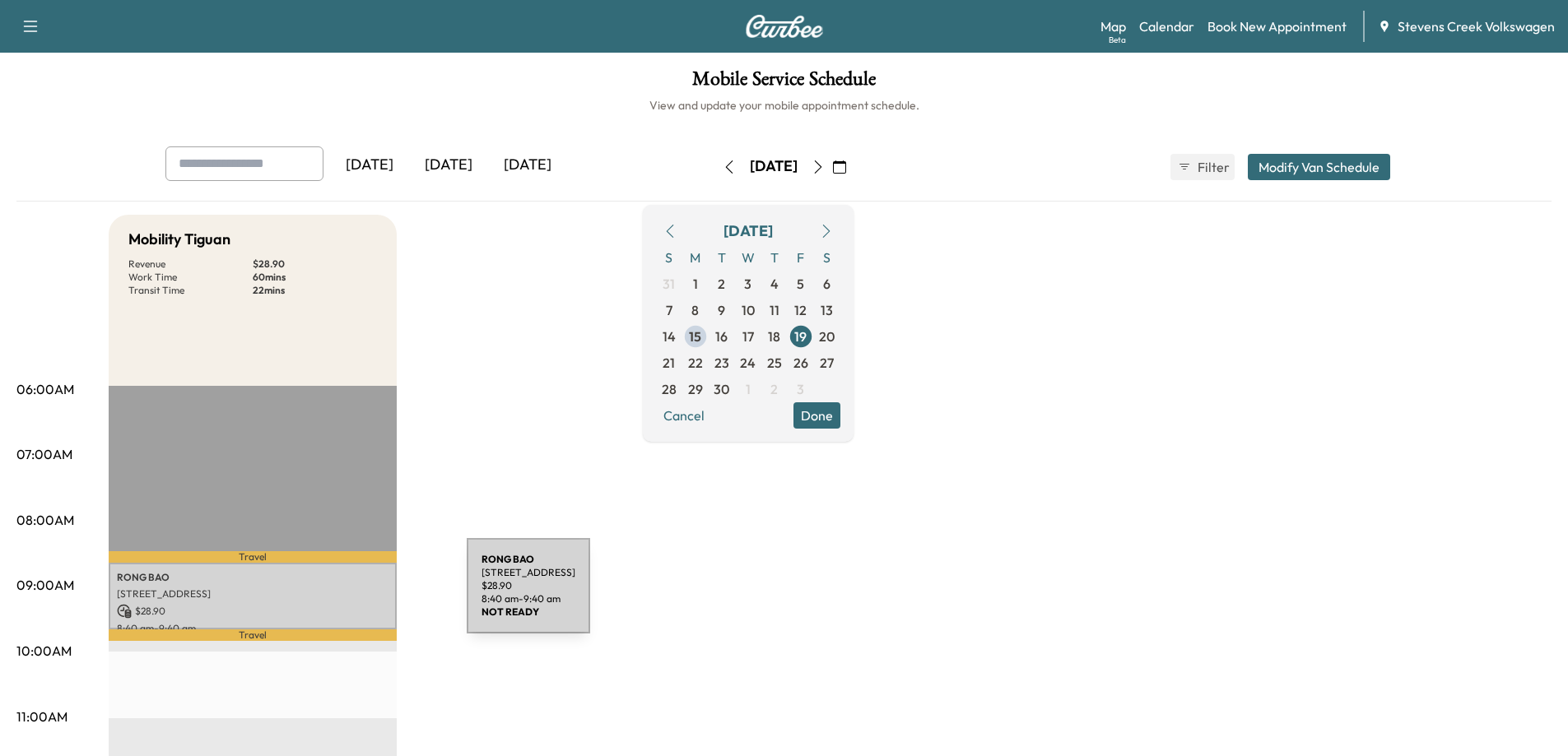
click at [333, 604] on p "$ 28.90" at bounding box center [252, 610] width 272 height 15
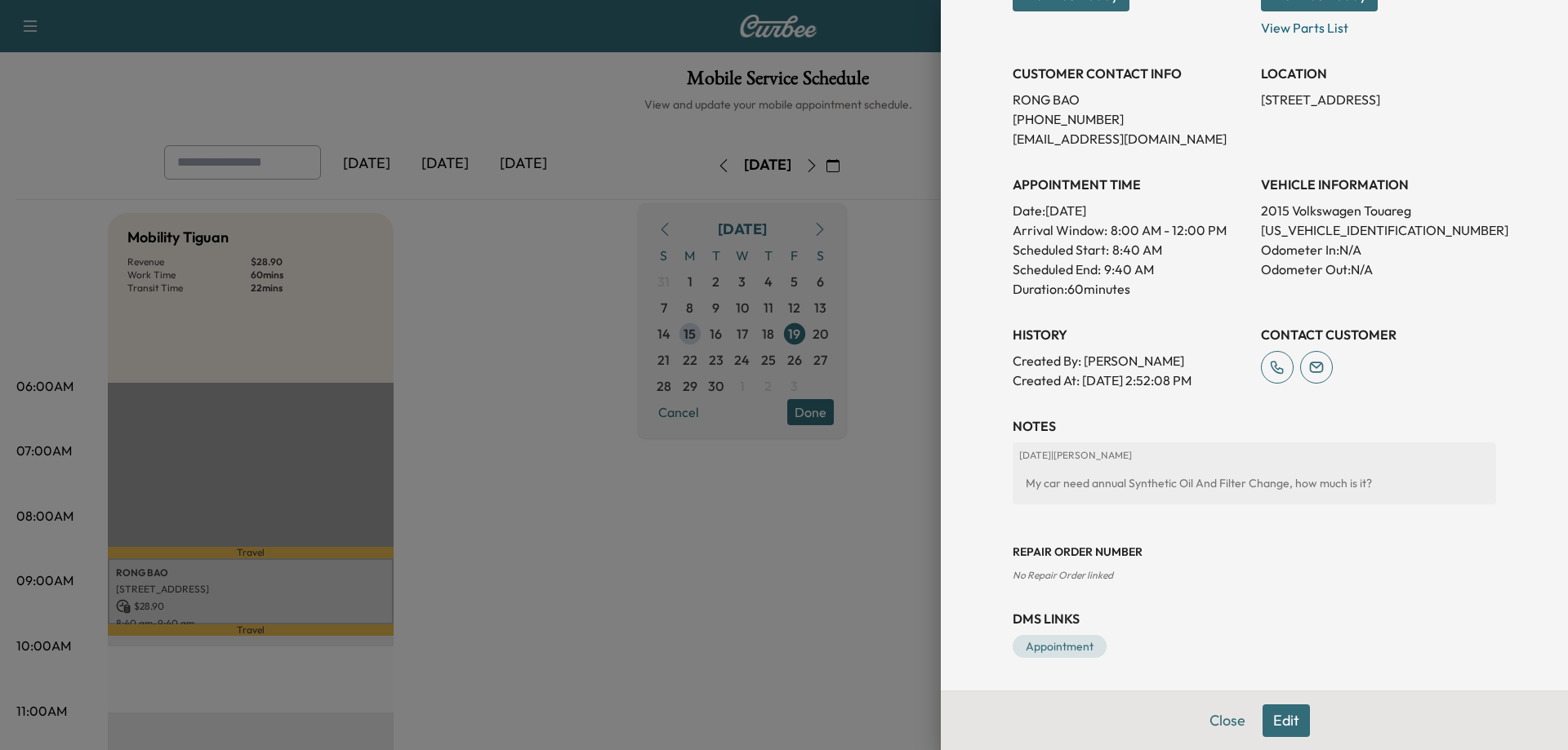
click at [1263, 714] on button "Edit" at bounding box center [1286, 721] width 47 height 33
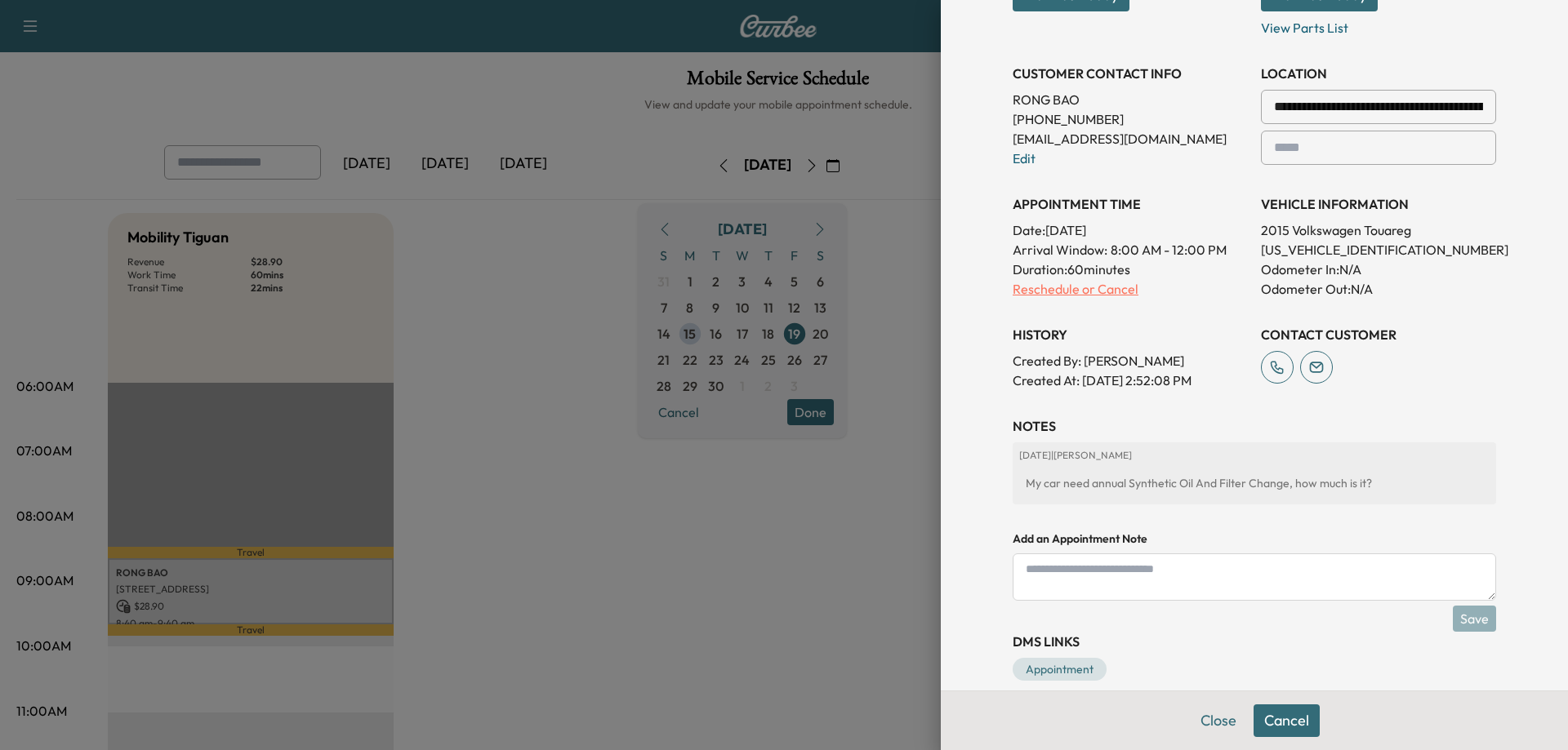
click at [1068, 287] on p "Reschedule or Cancel" at bounding box center [1130, 289] width 235 height 19
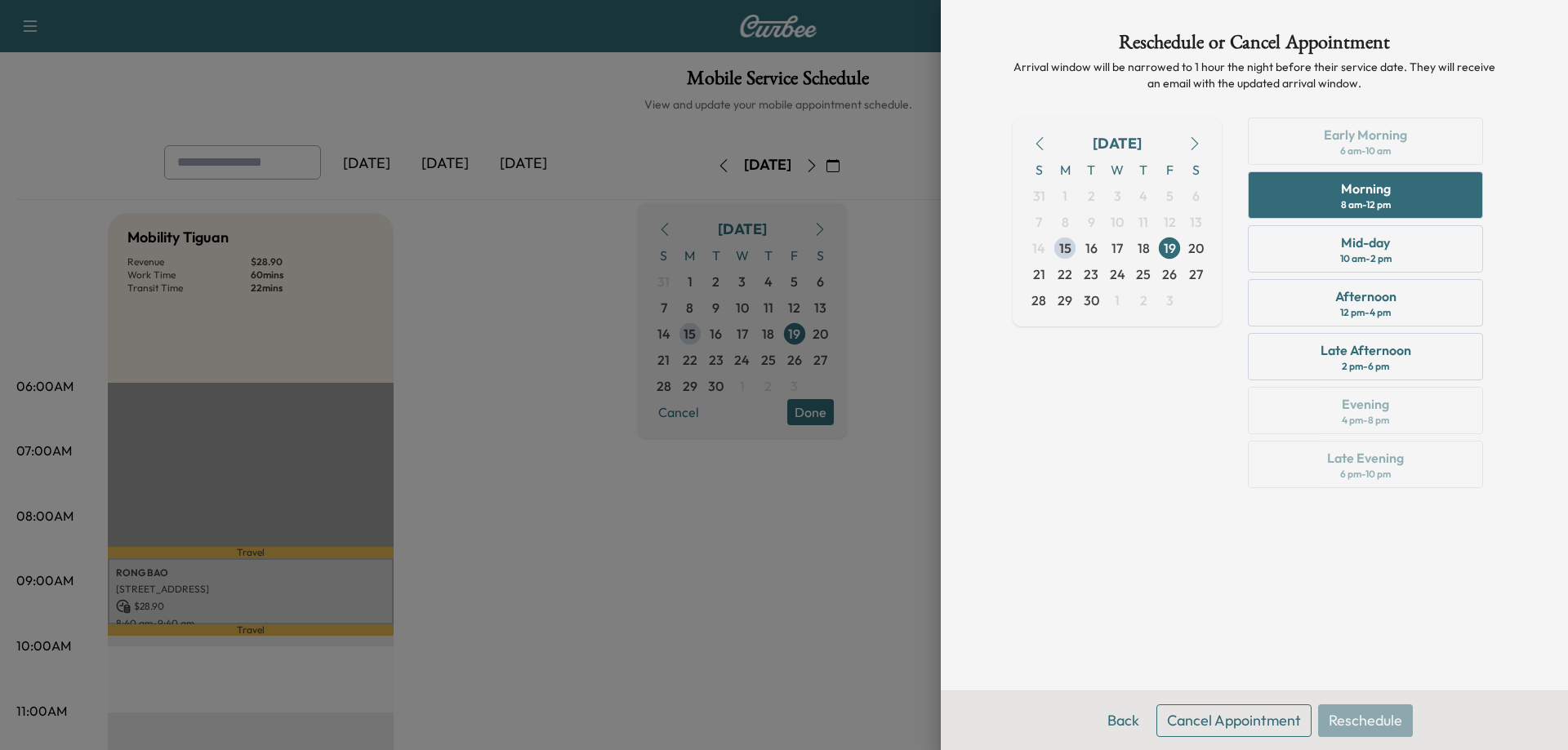
click at [1254, 719] on button "Cancel Appointment" at bounding box center [1233, 721] width 155 height 33
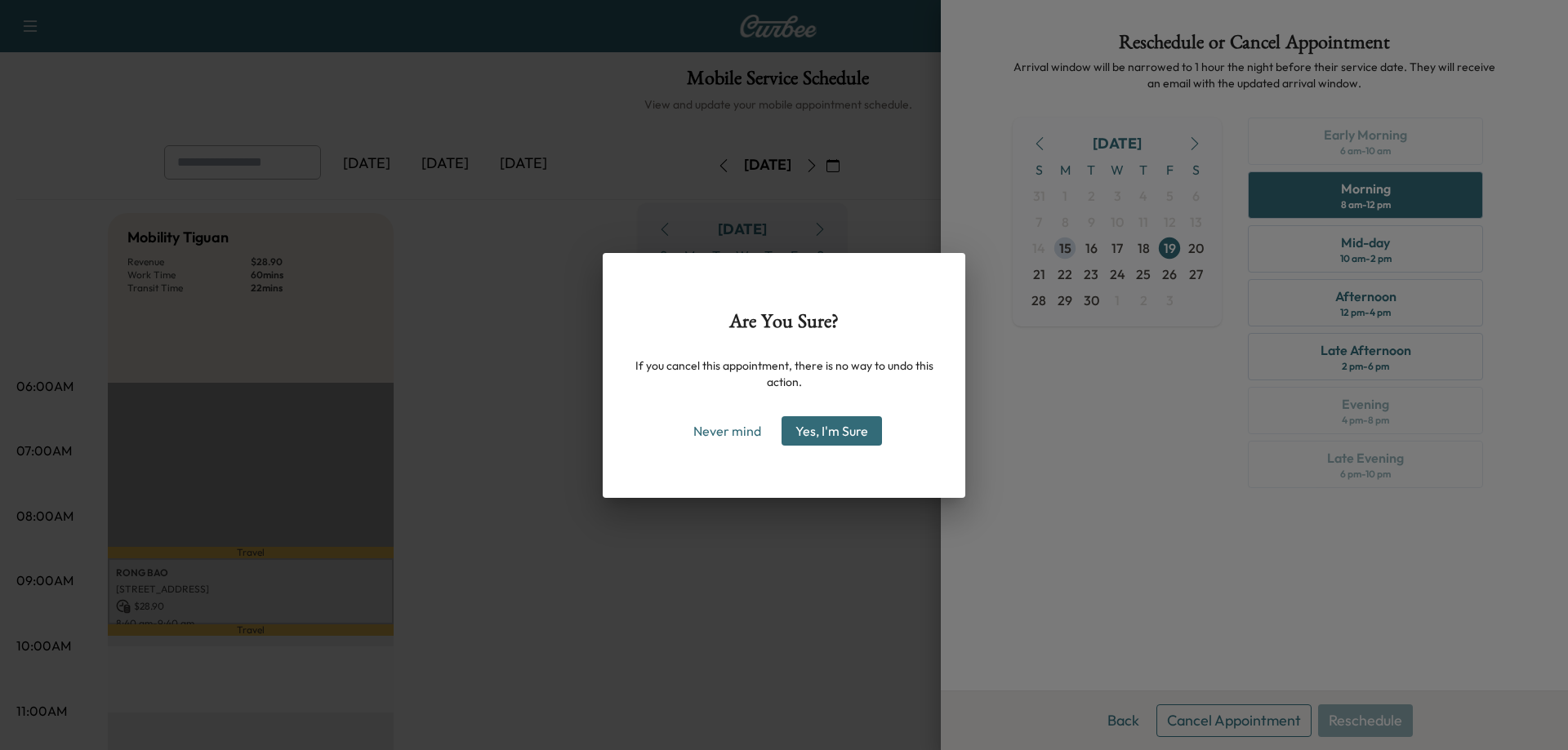
click at [833, 436] on button "Yes, I'm Sure" at bounding box center [831, 430] width 100 height 30
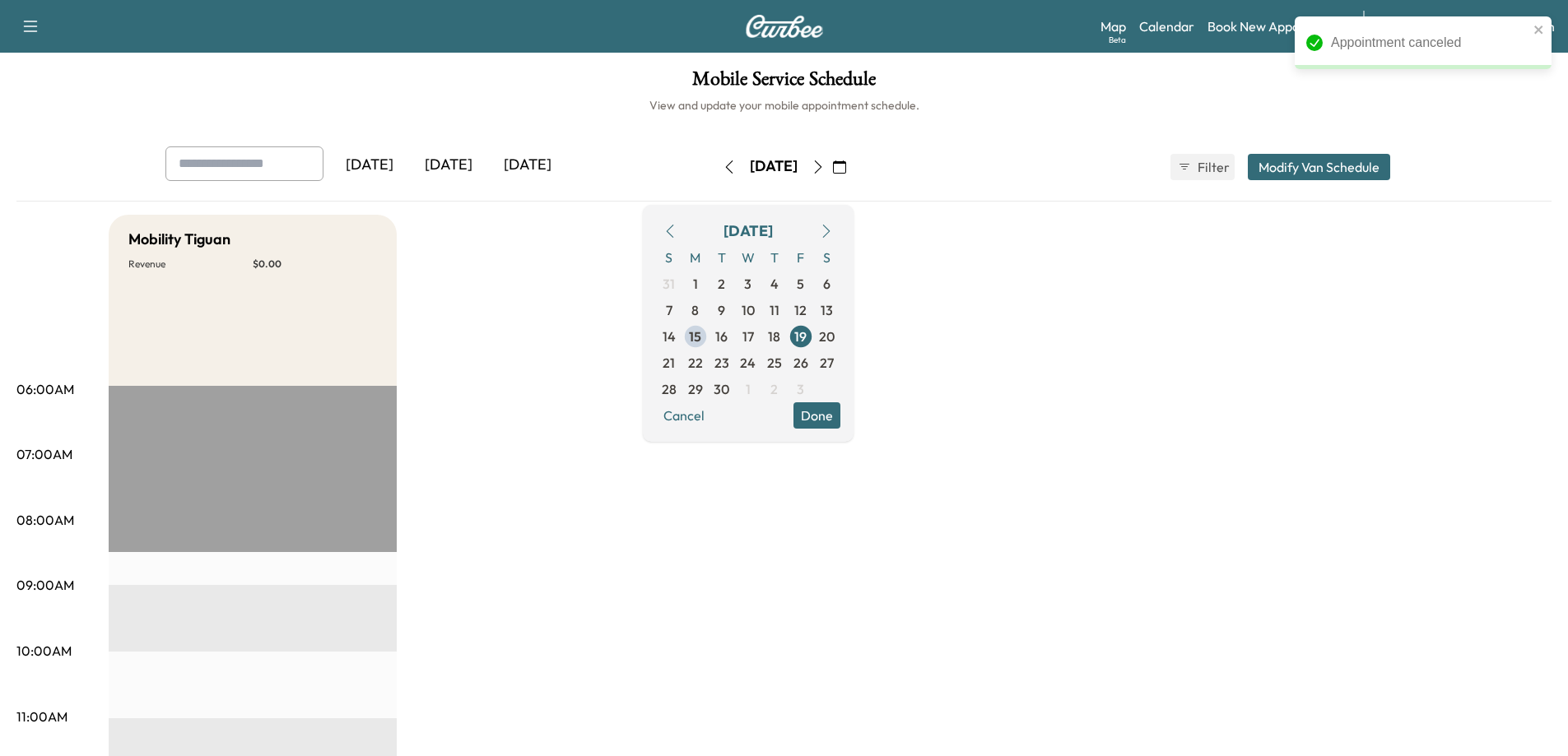
click at [722, 164] on icon "button" at bounding box center [729, 167] width 14 height 14
click at [716, 164] on button "button" at bounding box center [729, 167] width 28 height 26
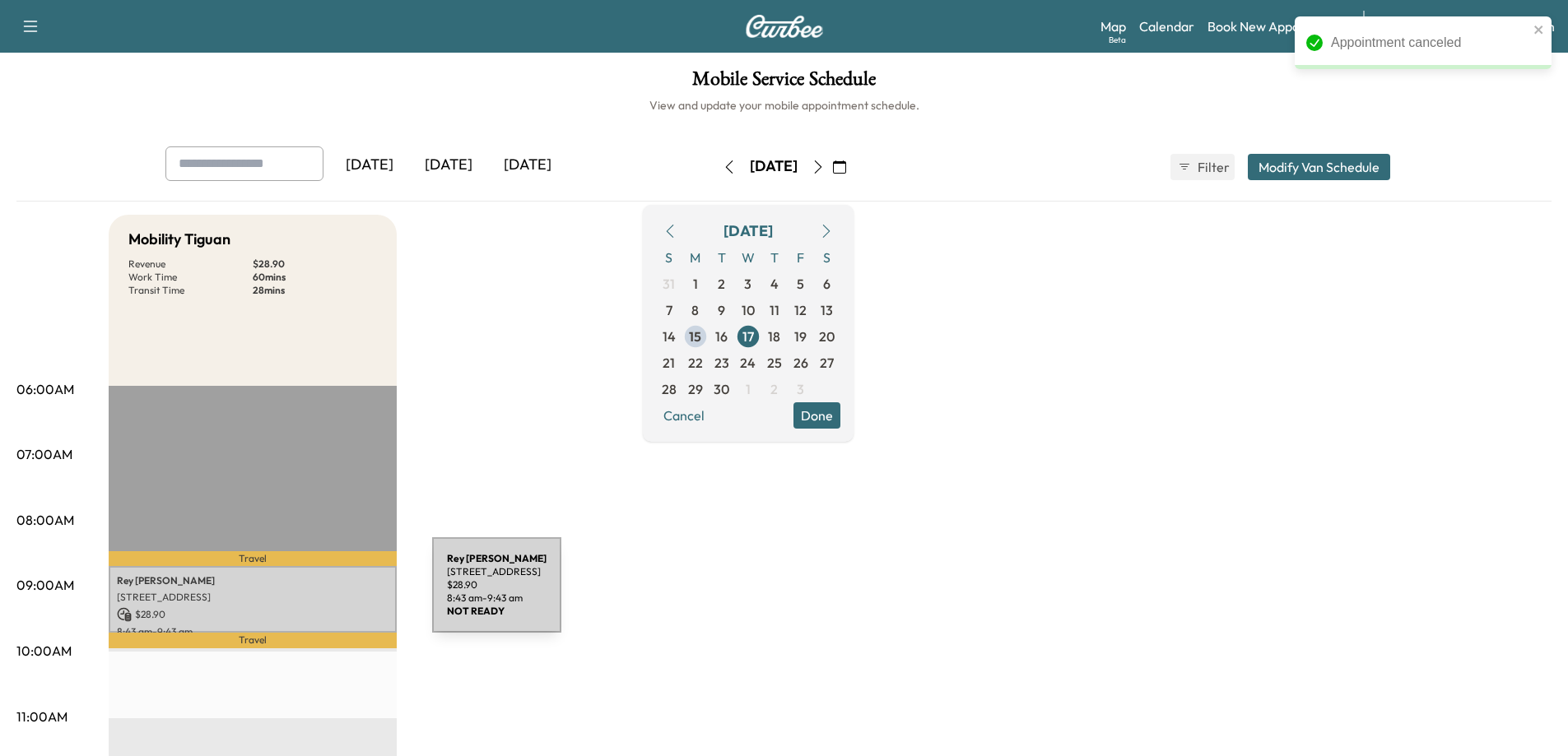
click at [307, 601] on p "[STREET_ADDRESS]" at bounding box center [252, 598] width 272 height 14
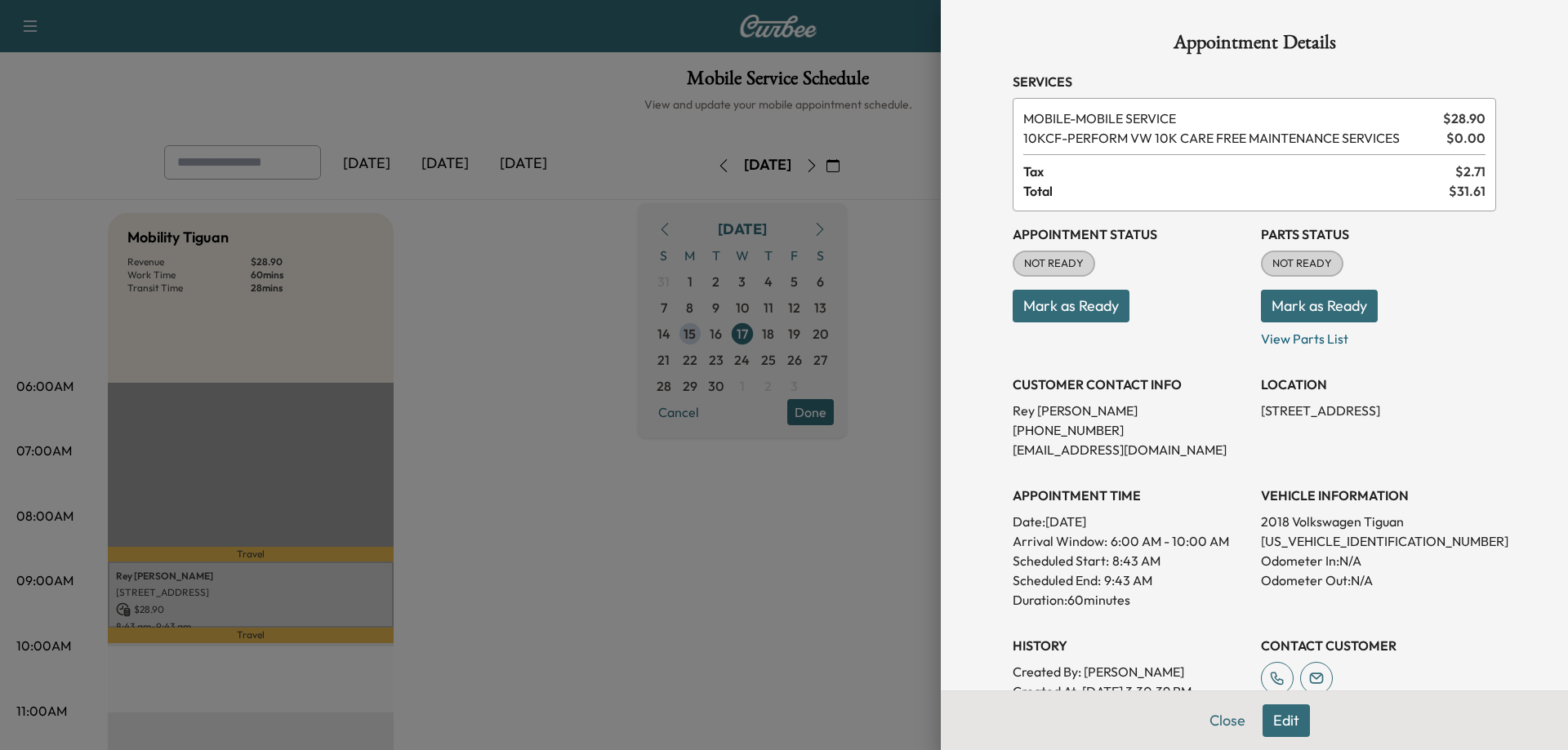
click at [662, 608] on div at bounding box center [784, 375] width 1568 height 750
